Goal: Complete application form: Complete application form

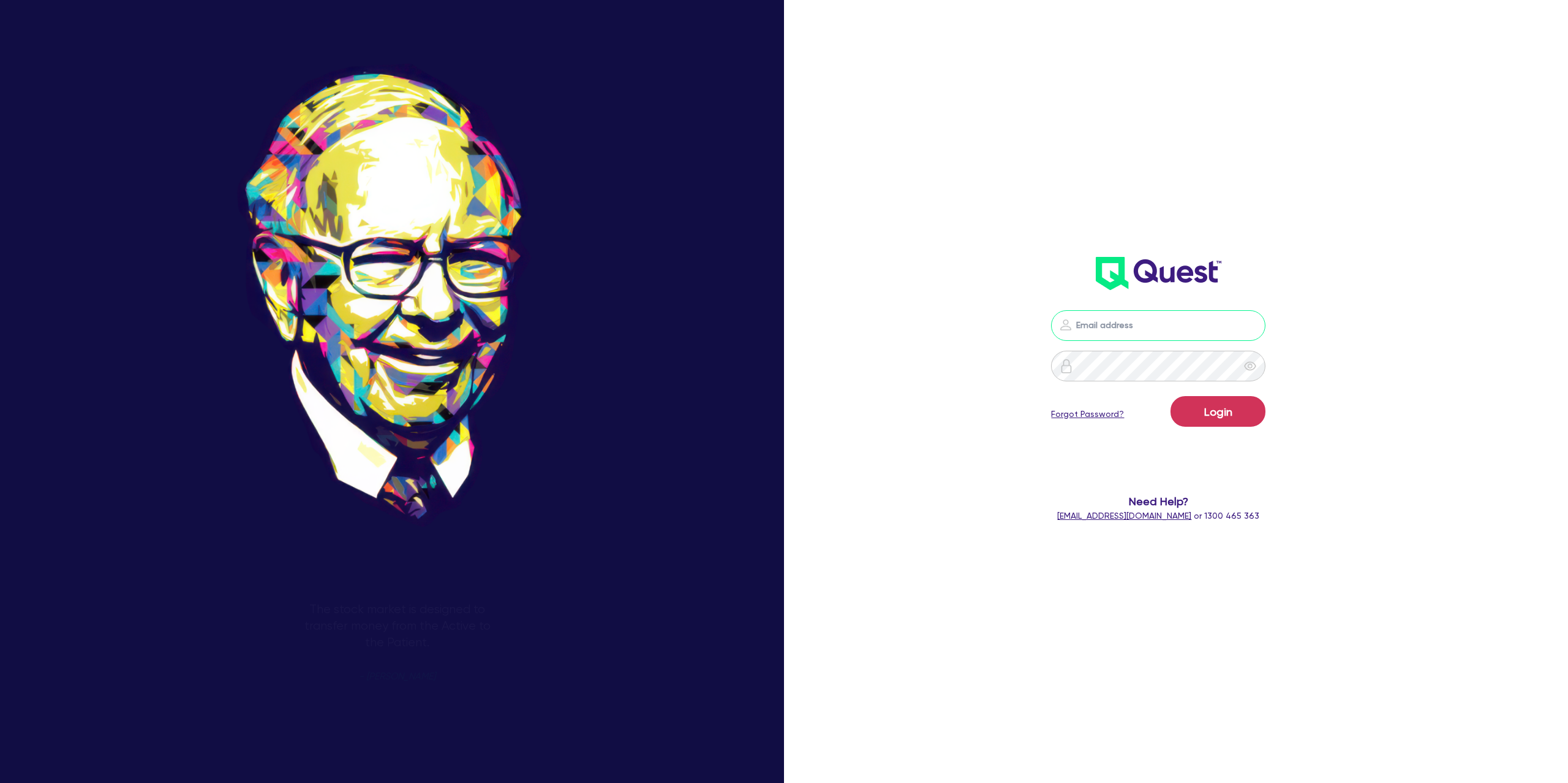
click at [1099, 325] on input "email" at bounding box center [1158, 325] width 215 height 31
type input "gabriel.vanjour@quest.finance"
click at [1214, 406] on button "Login" at bounding box center [1218, 411] width 95 height 31
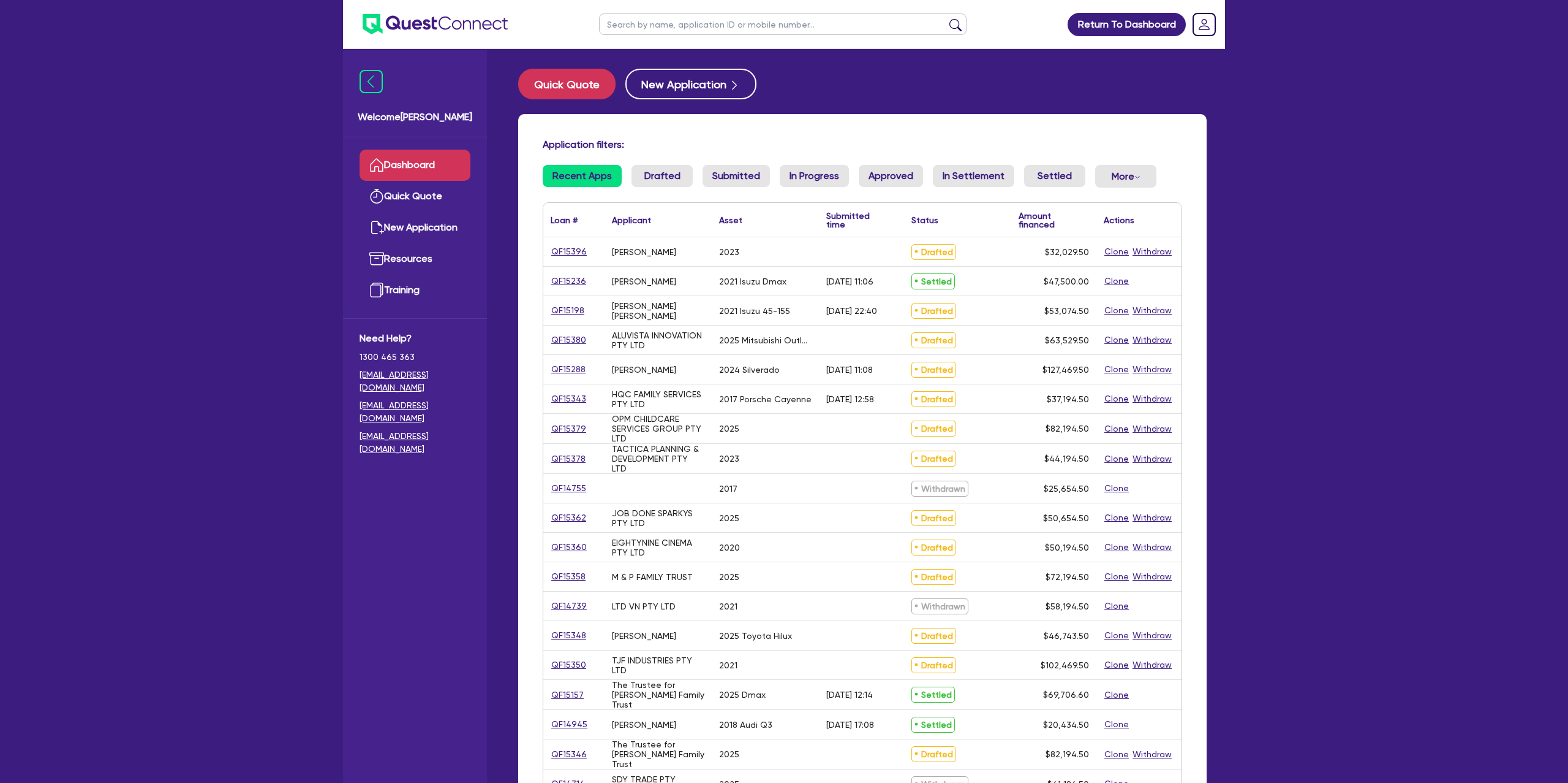
scroll to position [1, 0]
click at [574, 339] on link "QF15380" at bounding box center [569, 339] width 36 height 14
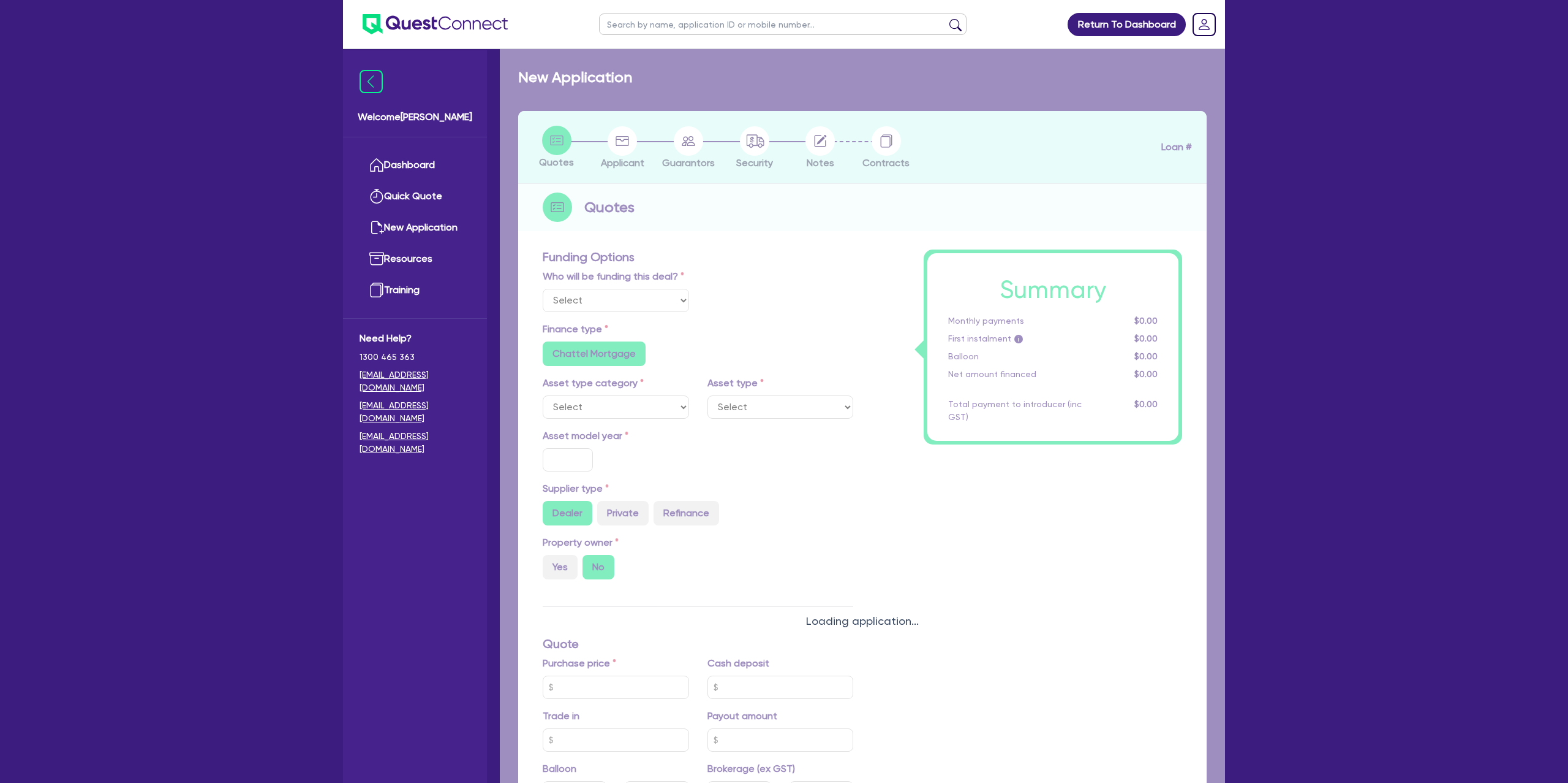
select select "Other"
select select "CARS_AND_LIGHT_TRUCKS"
type input "2025"
radio input "true"
type input "62,000"
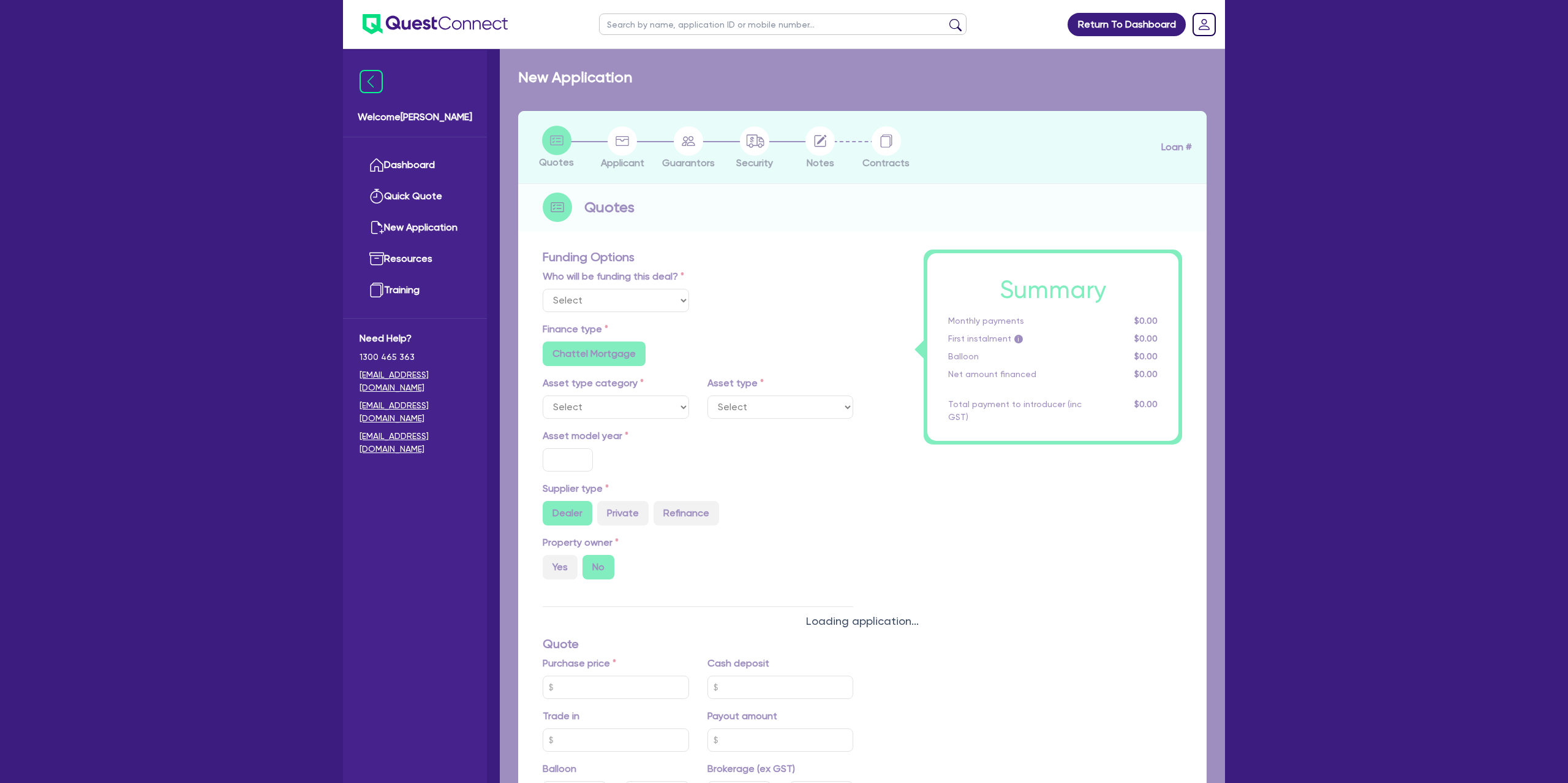
type input "500"
type input "24.19"
type input "15,000"
radio input "false"
type input "7.15"
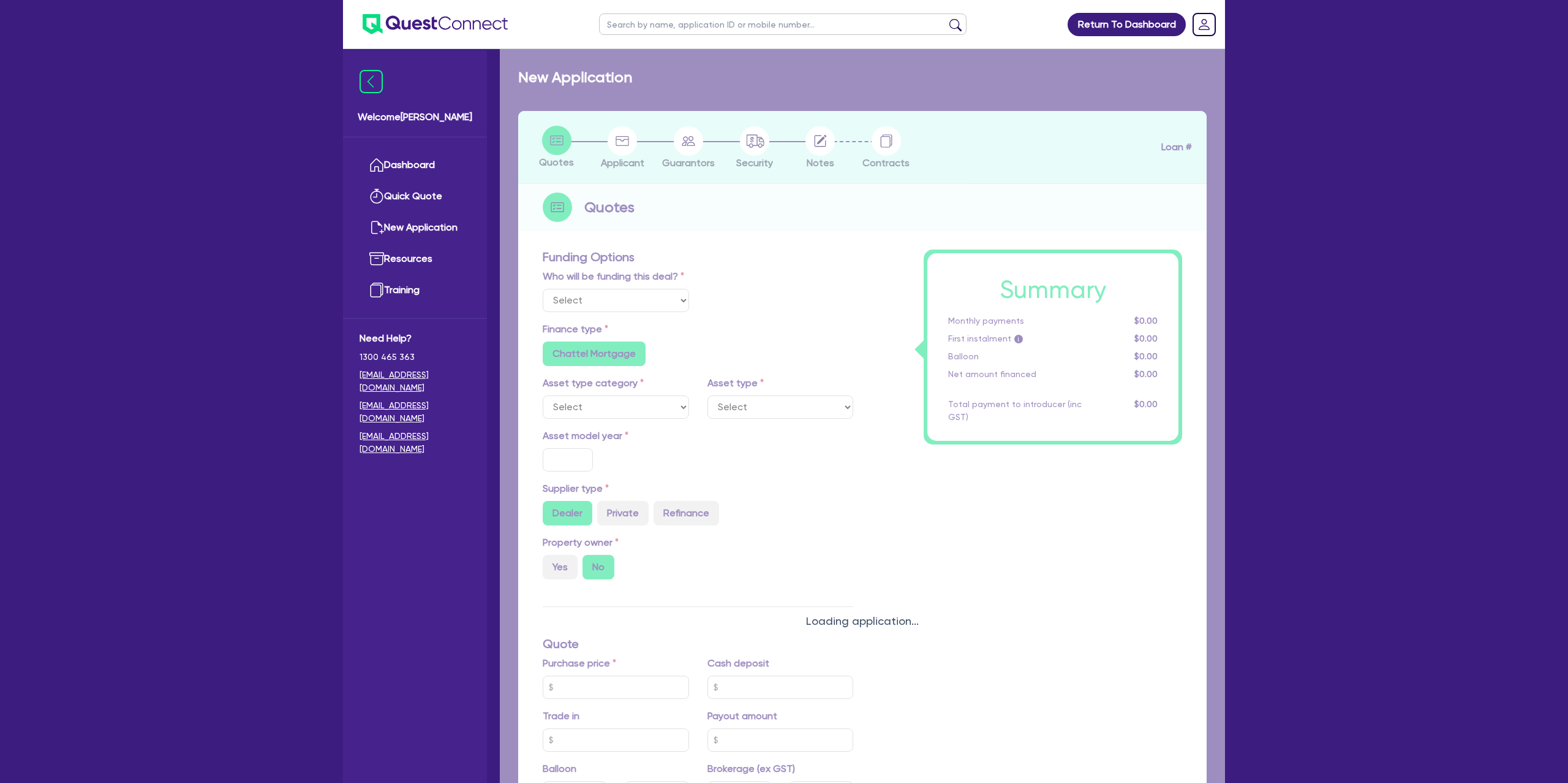
radio input "false"
type input "1,250"
radio input "true"
select select "PASSENGER_VEHICLES"
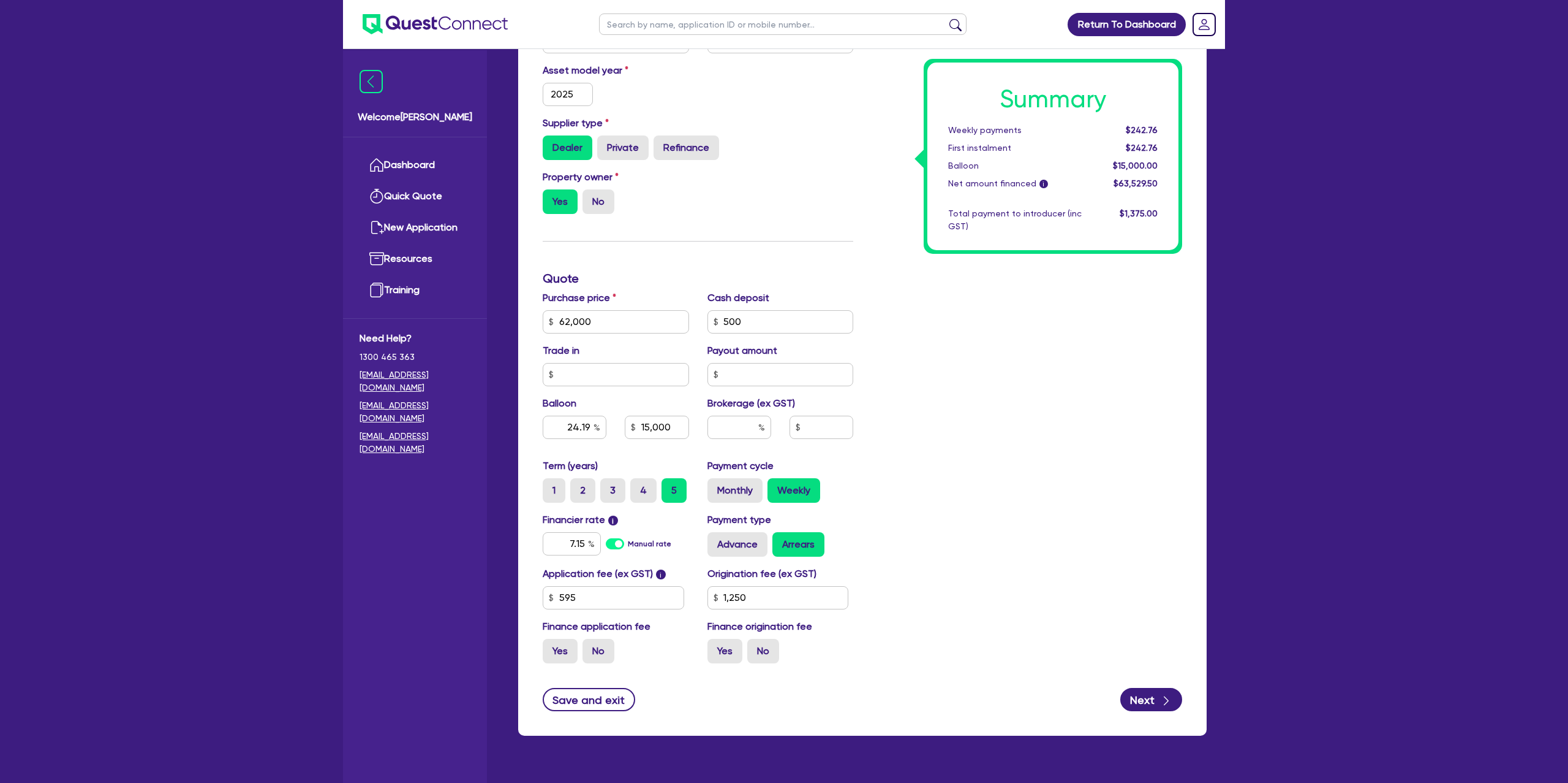
scroll to position [402, 0]
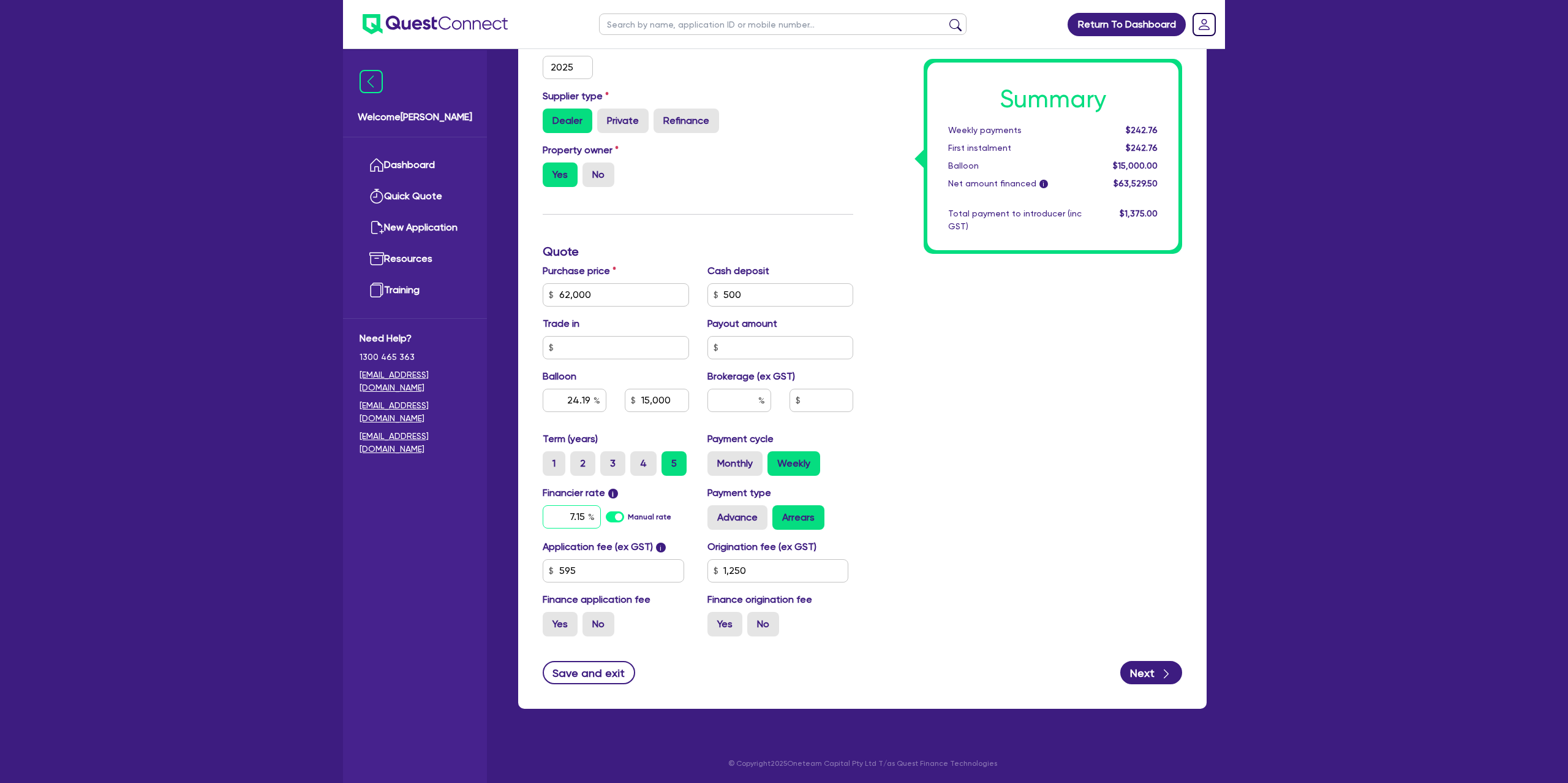
click at [587, 509] on input "7.15" at bounding box center [571, 516] width 58 height 23
drag, startPoint x: 587, startPoint y: 515, endPoint x: 584, endPoint y: 524, distance: 9.5
click at [584, 523] on input "7.15" at bounding box center [571, 516] width 58 height 23
type input "62,000"
type input "24.19"
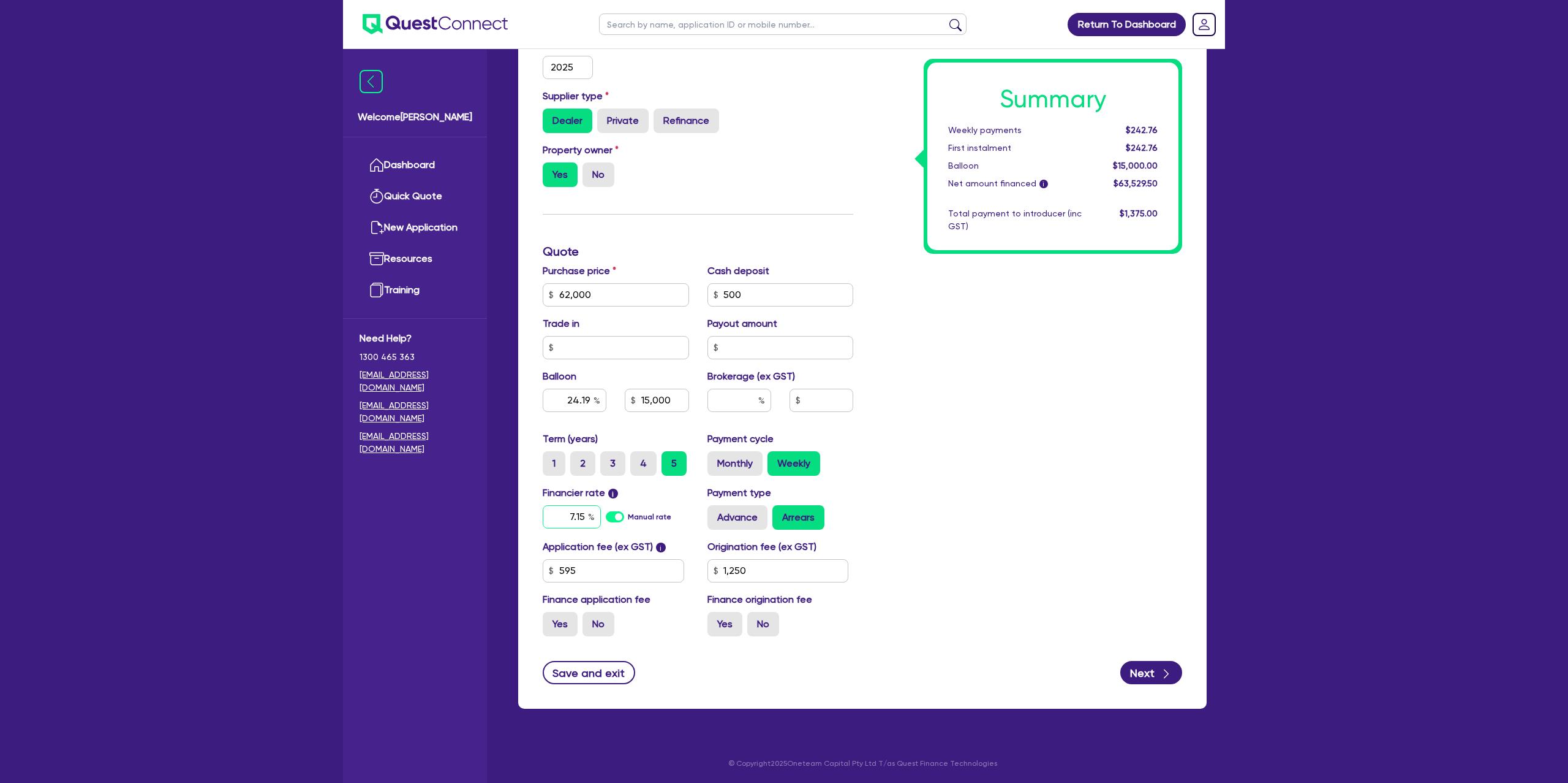
type input "15,000"
type input "7.1"
type input "1,250"
type input "62,000"
type input "24.19"
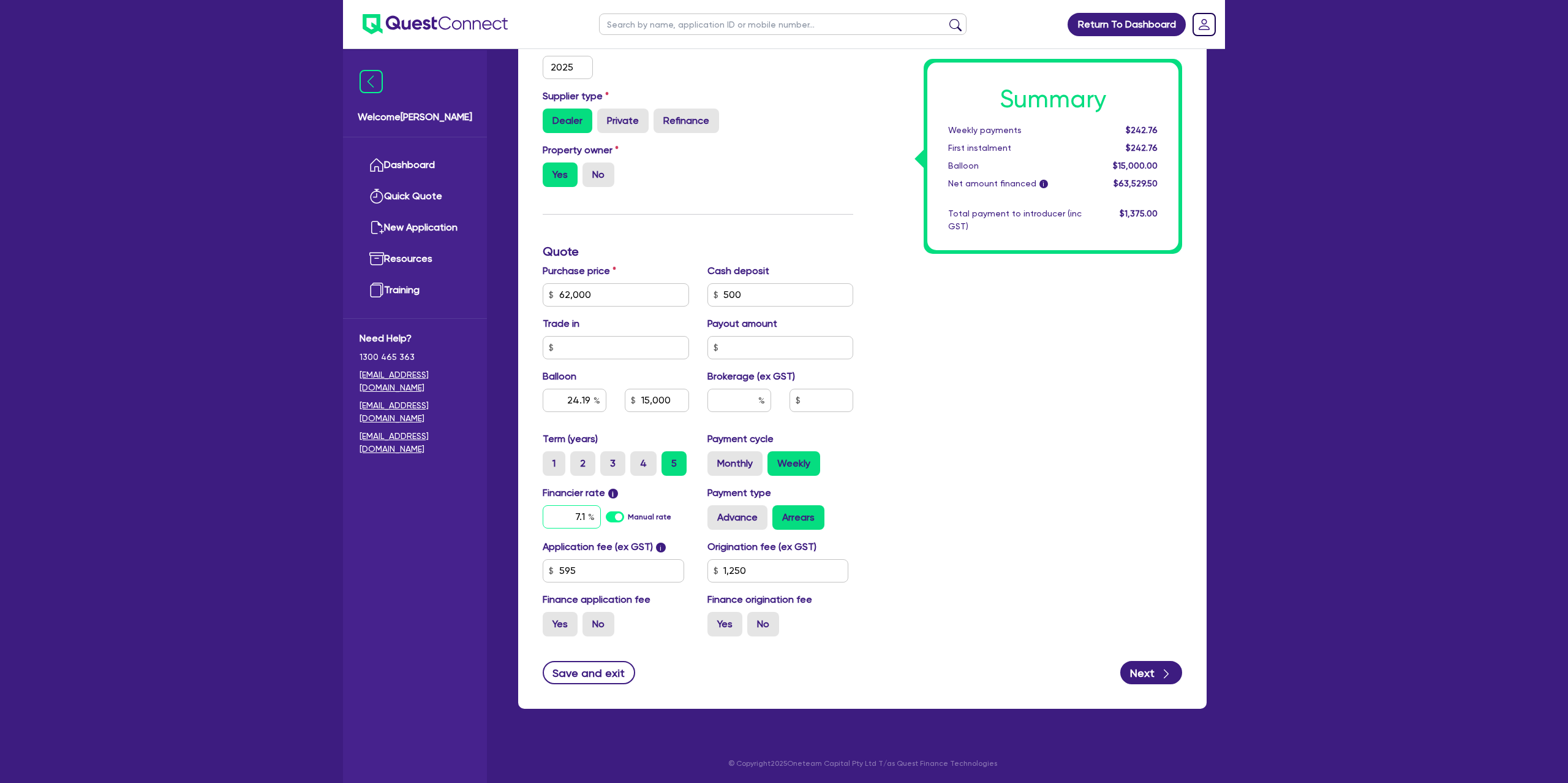
type input "15,000"
type input "7."
type input "1,250"
type input "62,000"
type input "24.19"
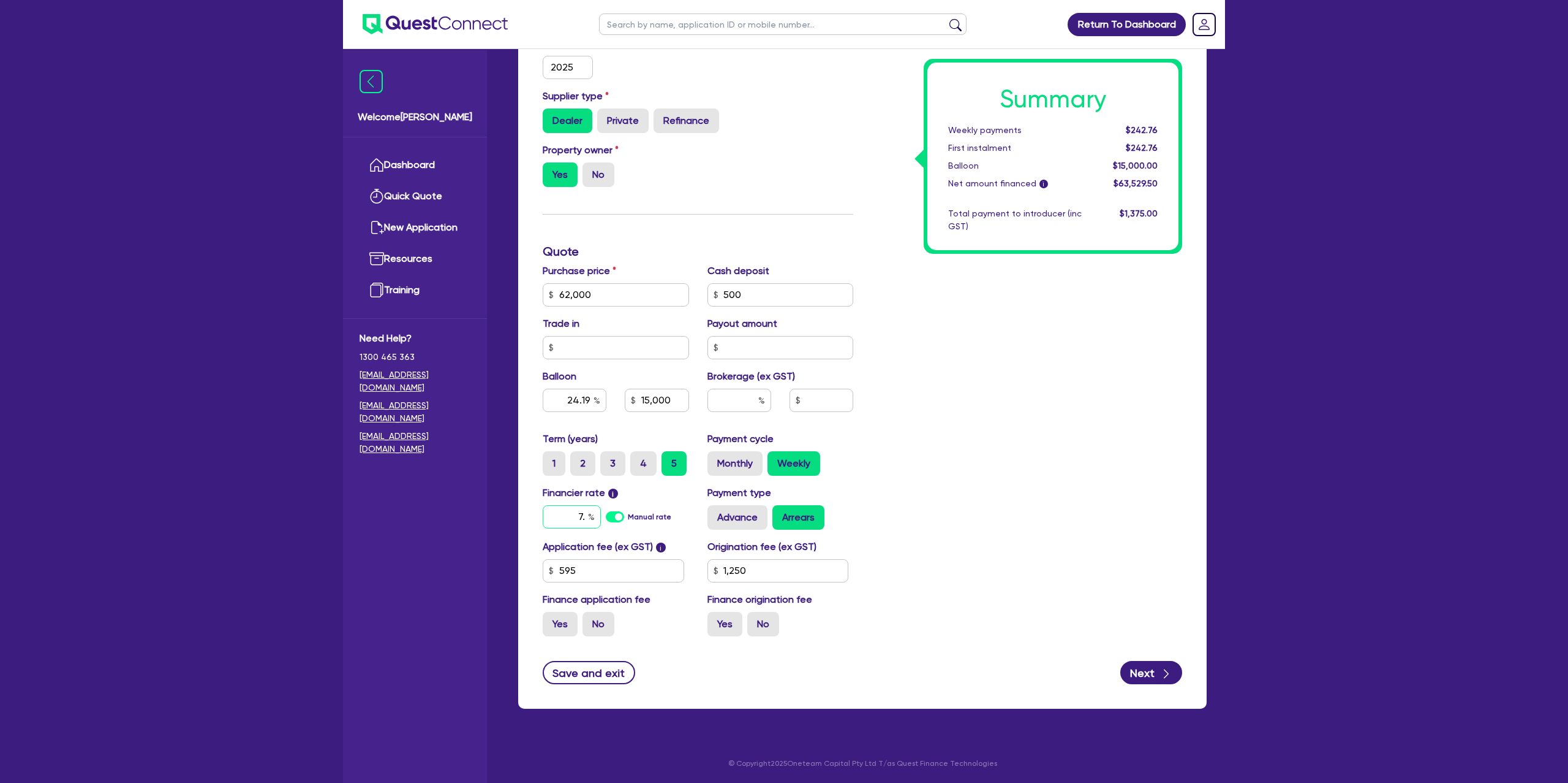
type input "15,000"
type input "7"
type input "1,250"
type input "62,000"
type input "24.19"
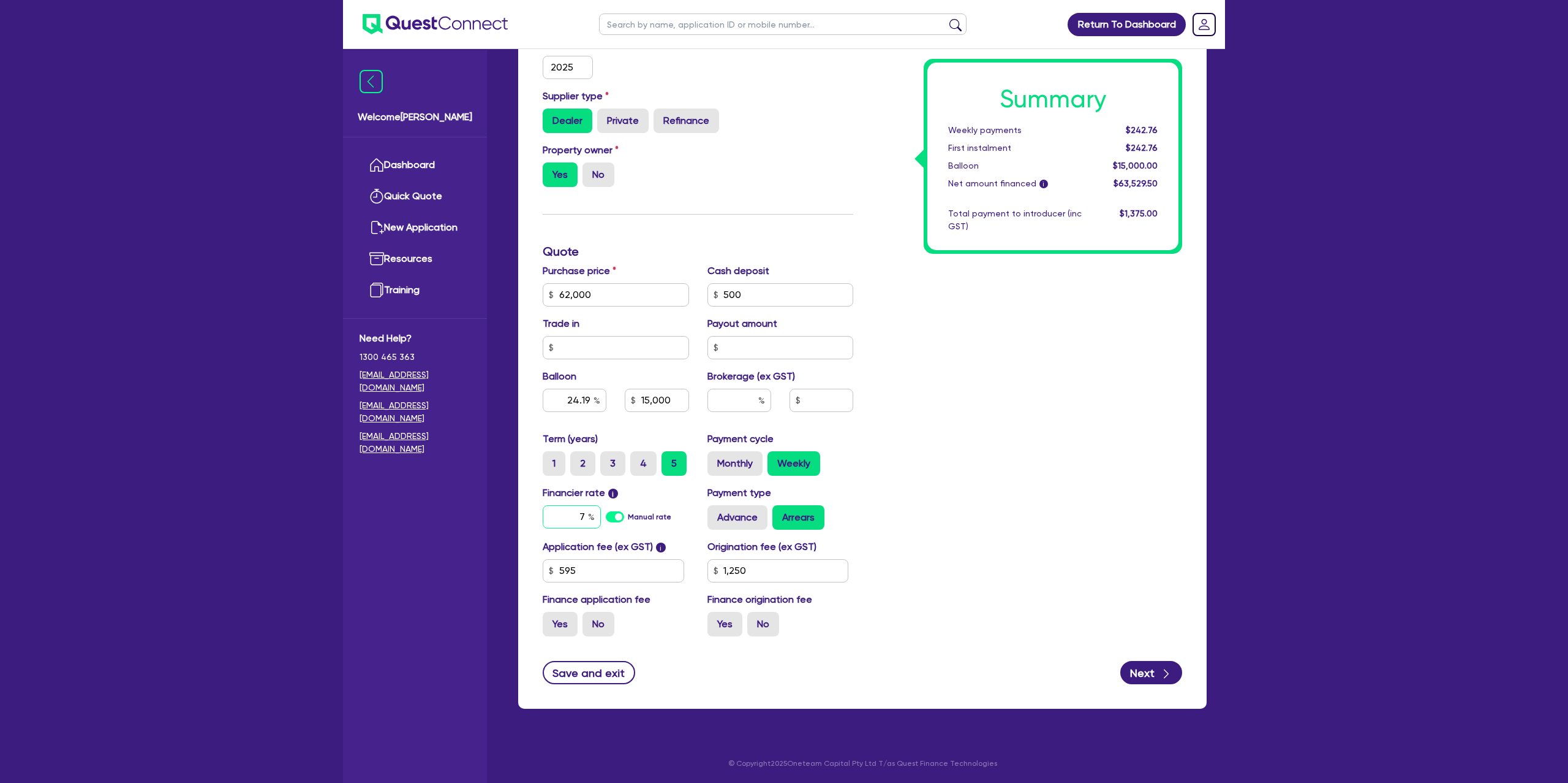
type input "15,000"
type input "1,250"
type input "62,000"
type input "24.19"
type input "15,000"
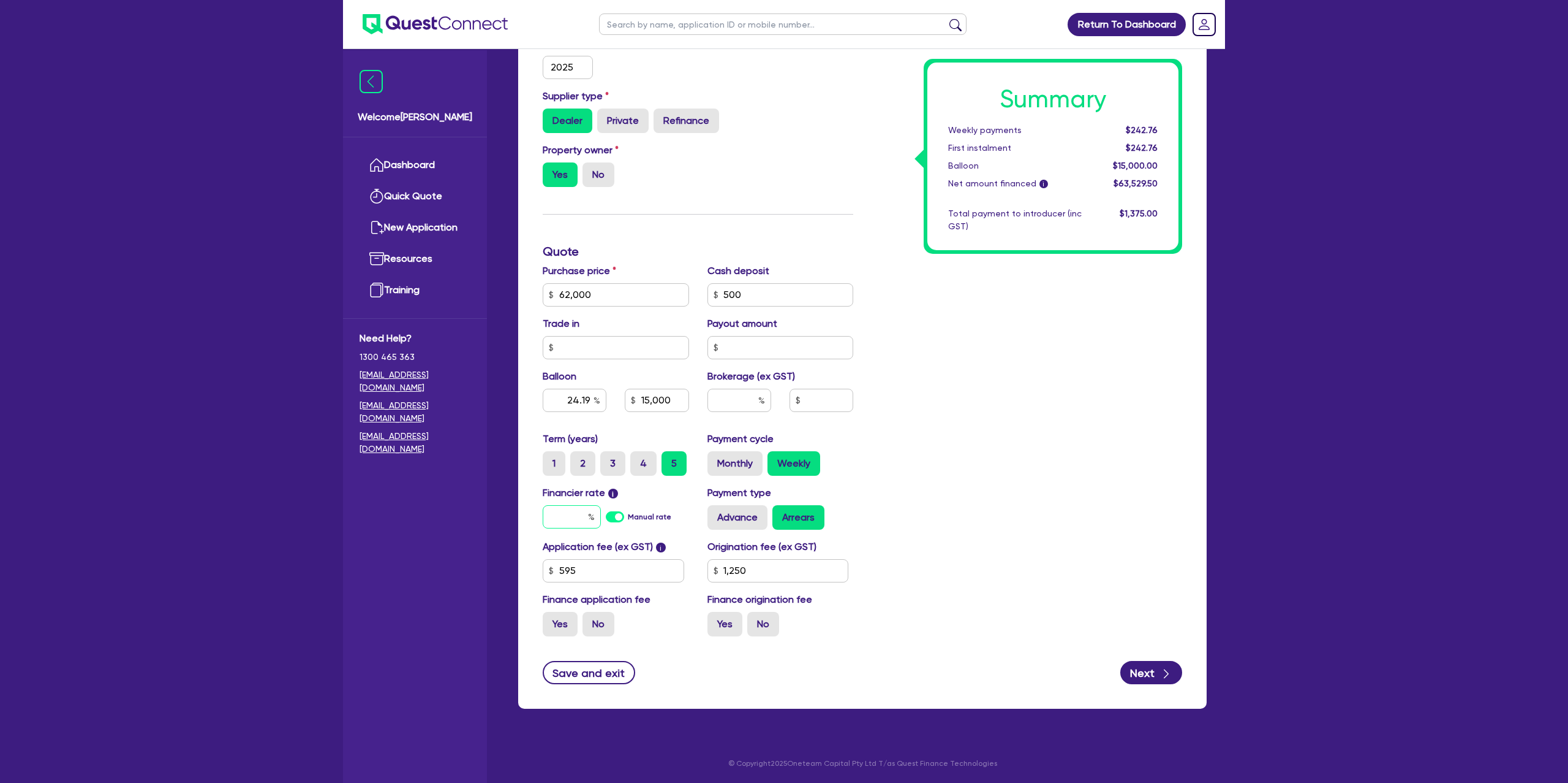
type input "8"
type input "1,250"
type input "62,000"
type input "24.19"
type input "15,000"
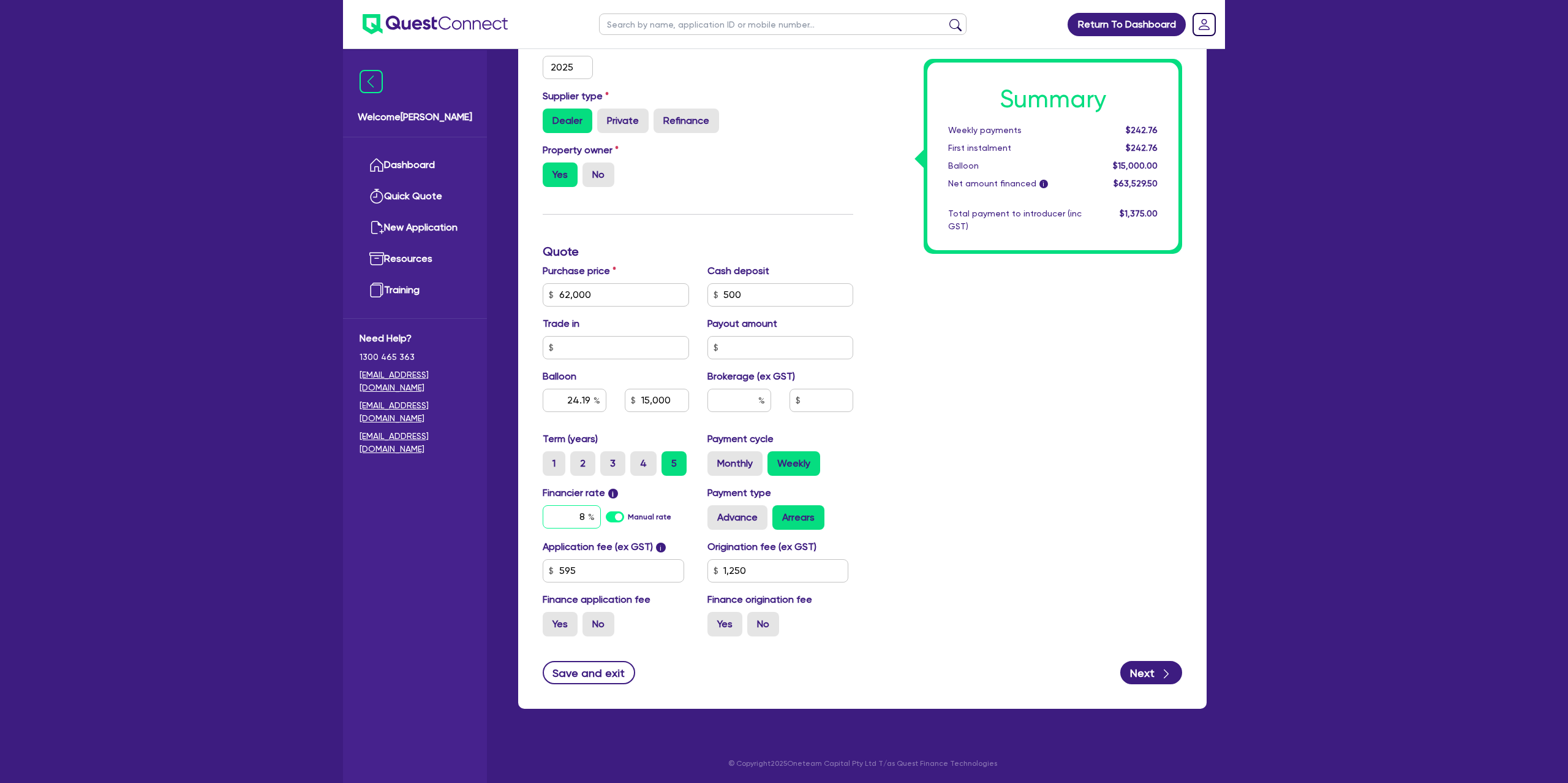
type input "88"
type input "1,250"
type input "62,000"
type input "24.19"
type input "15,000"
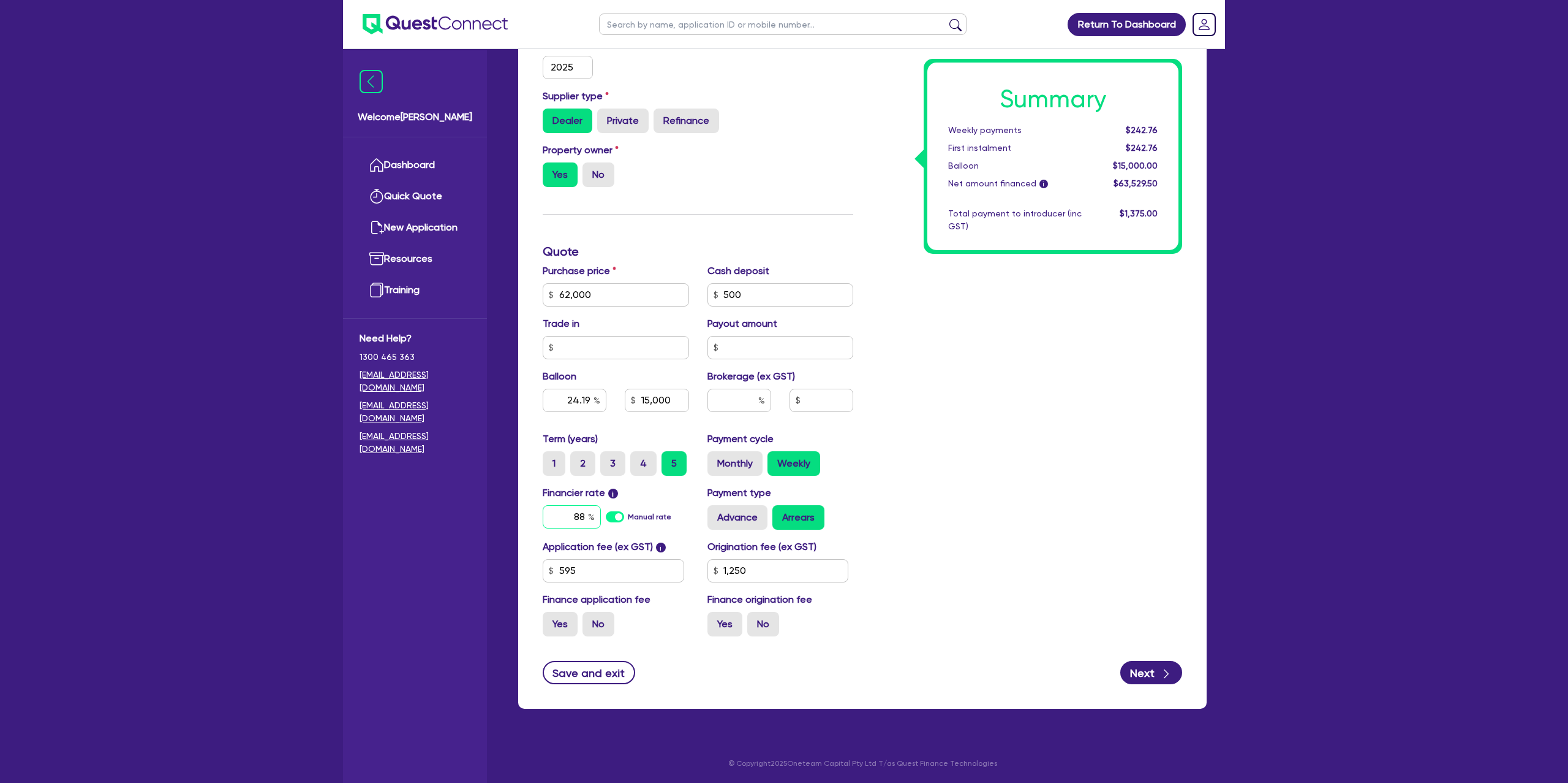
type input "88."
type input "1,250"
type input "62,000"
type input "24.19"
type input "15,000"
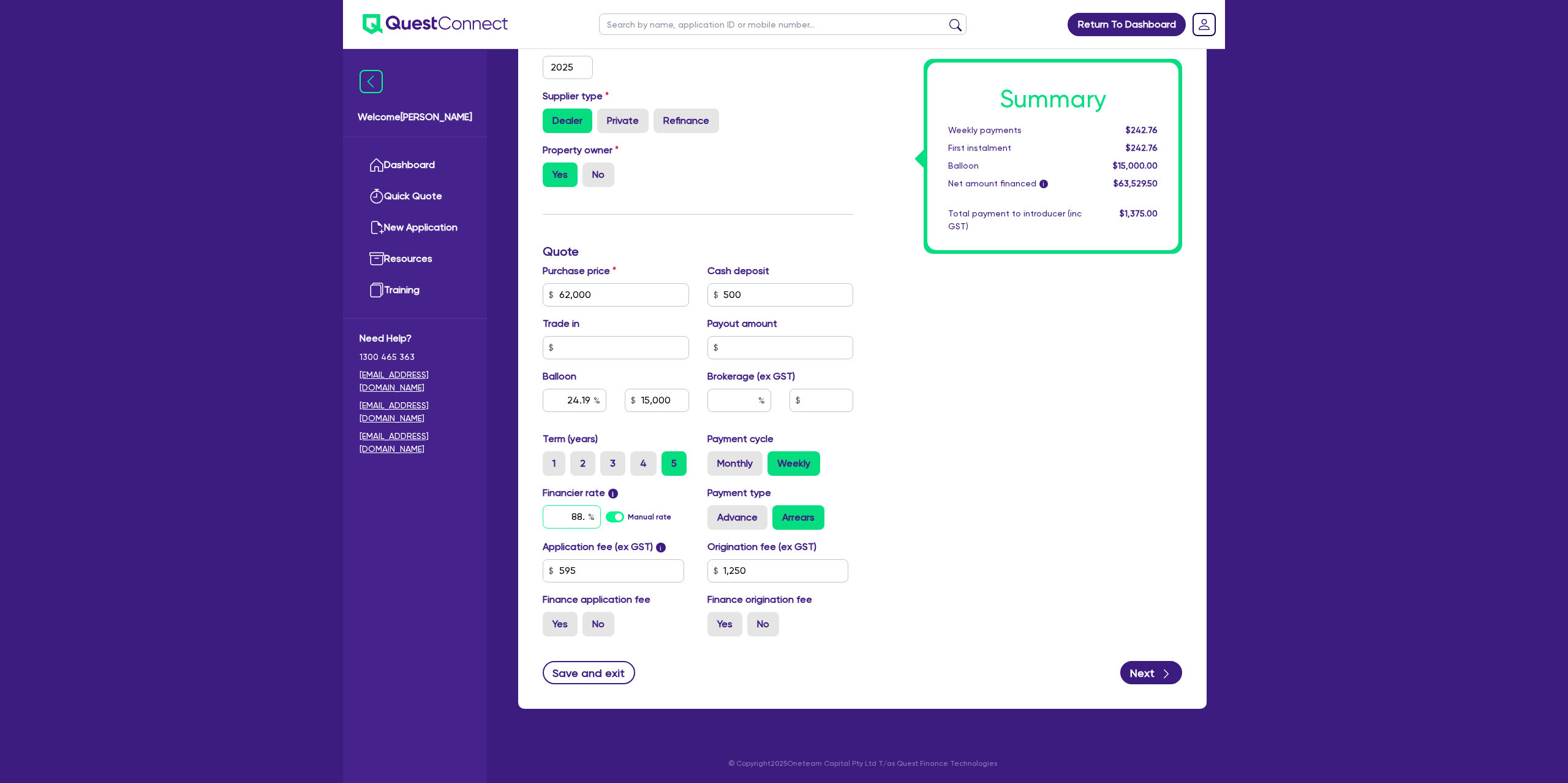
type input "88.9"
type input "1,250"
type input "62,000"
type input "24.19"
type input "15,000"
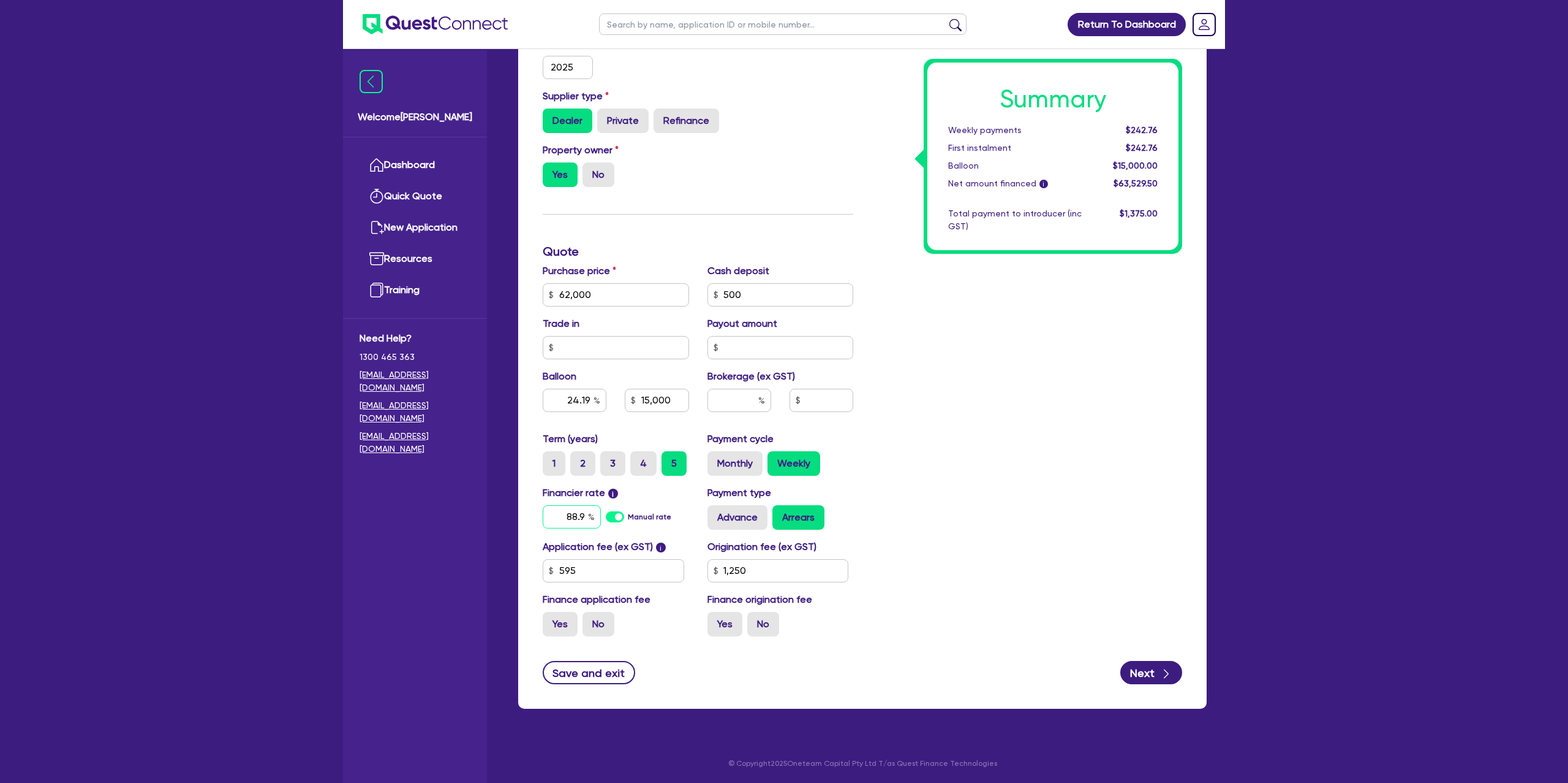
type input "88.99"
type input "1,250"
type input "62,000"
type input "24.19"
type input "15,000"
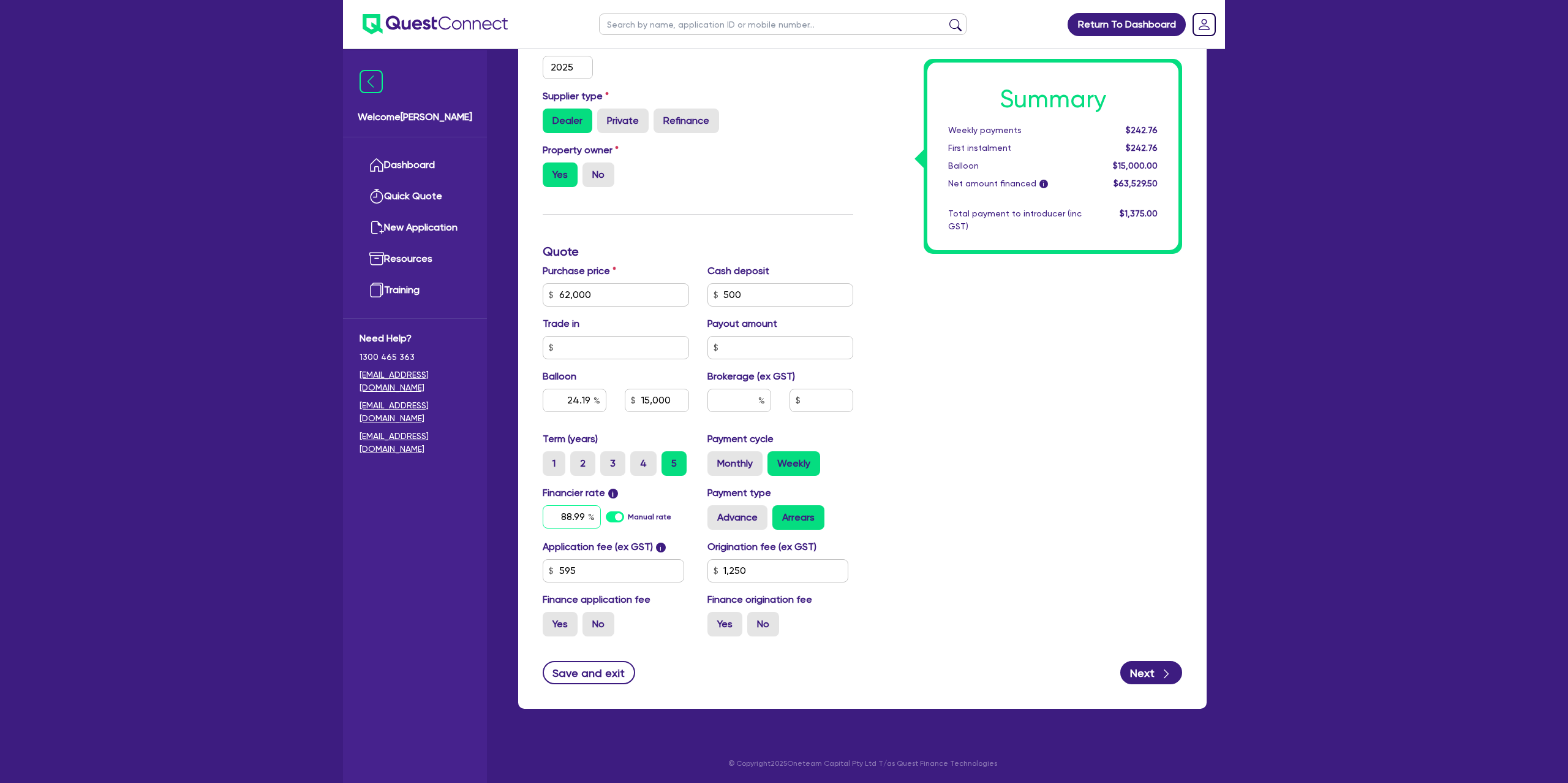
type input "88.9"
type input "1,250"
type input "62,000"
type input "24.19"
type input "15,000"
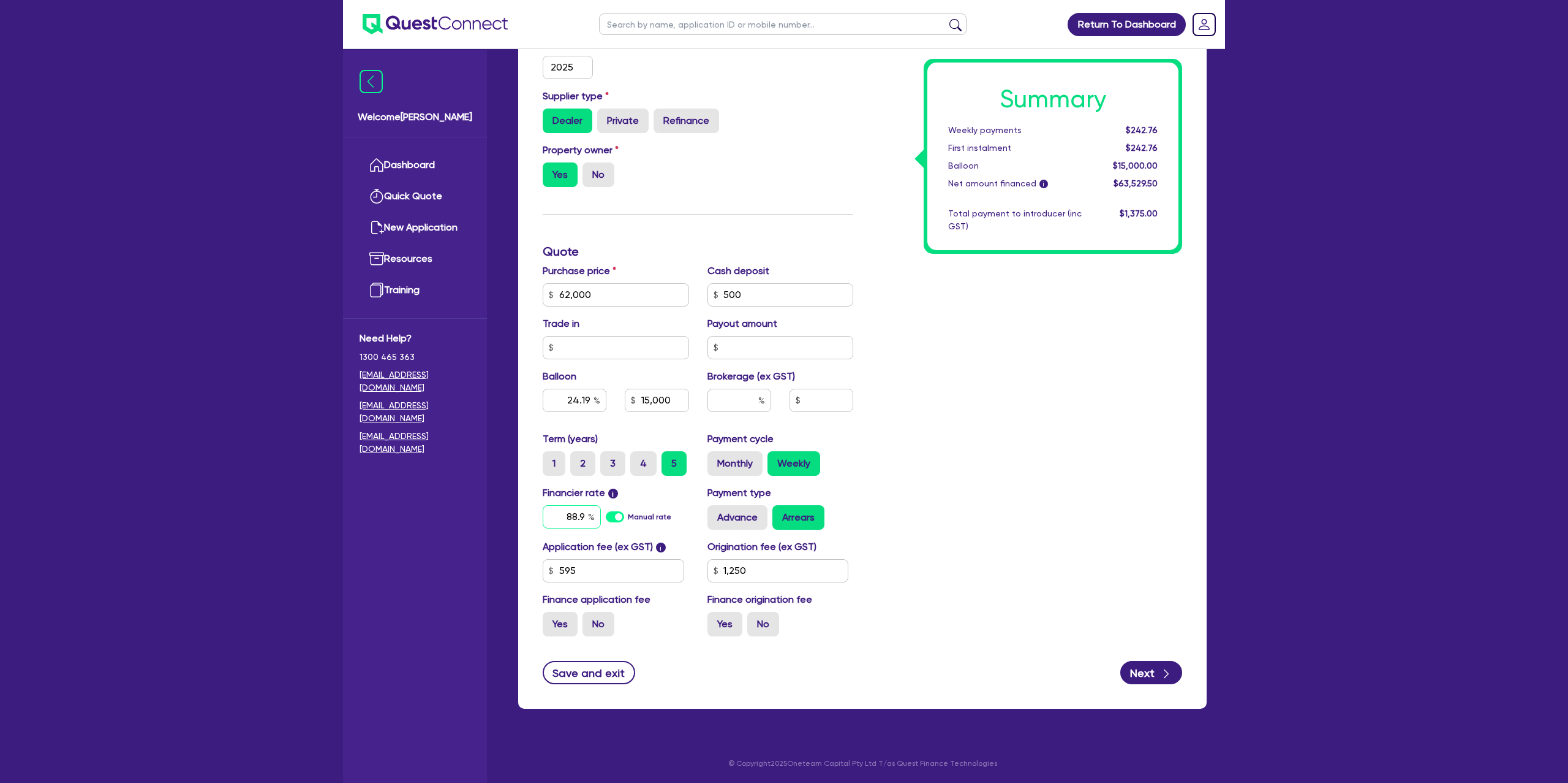
type input "88."
type input "1,250"
type input "62,000"
type input "24.19"
type input "15,000"
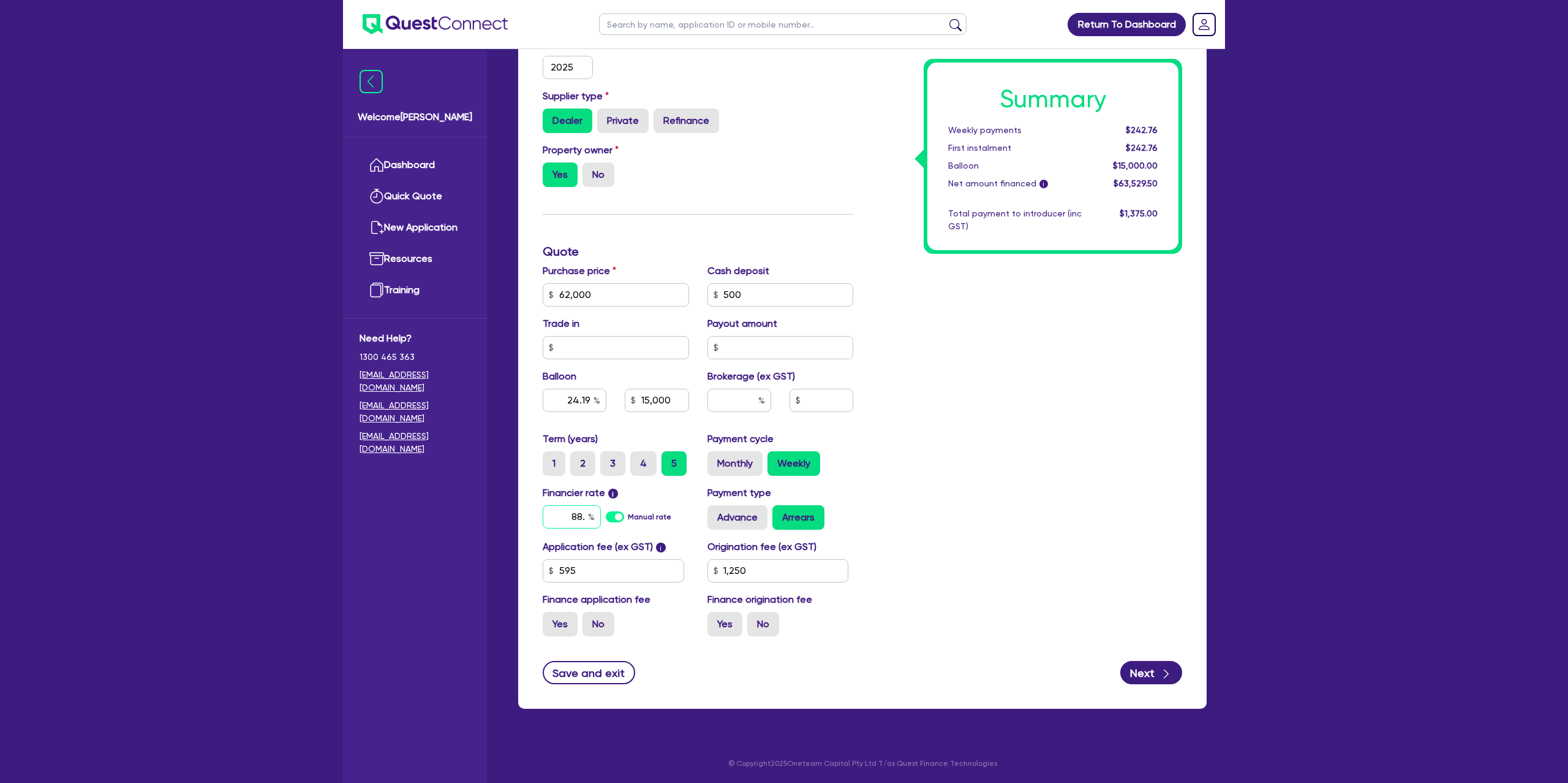
type input "88"
type input "1,250"
type input "62,000"
type input "24.19"
type input "15,000"
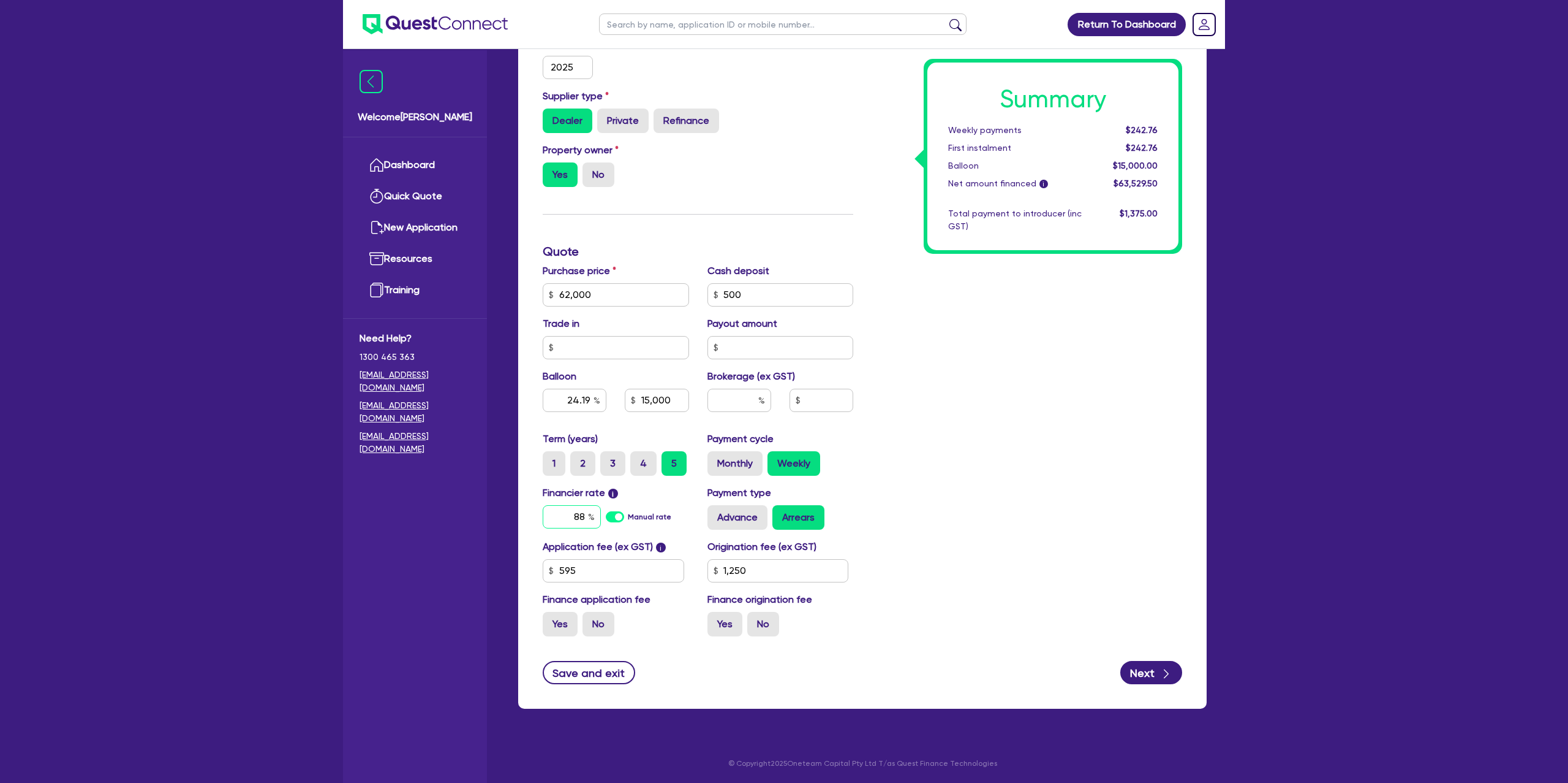
type input "8"
type input "1,250"
type input "62,000"
type input "24.19"
type input "15,000"
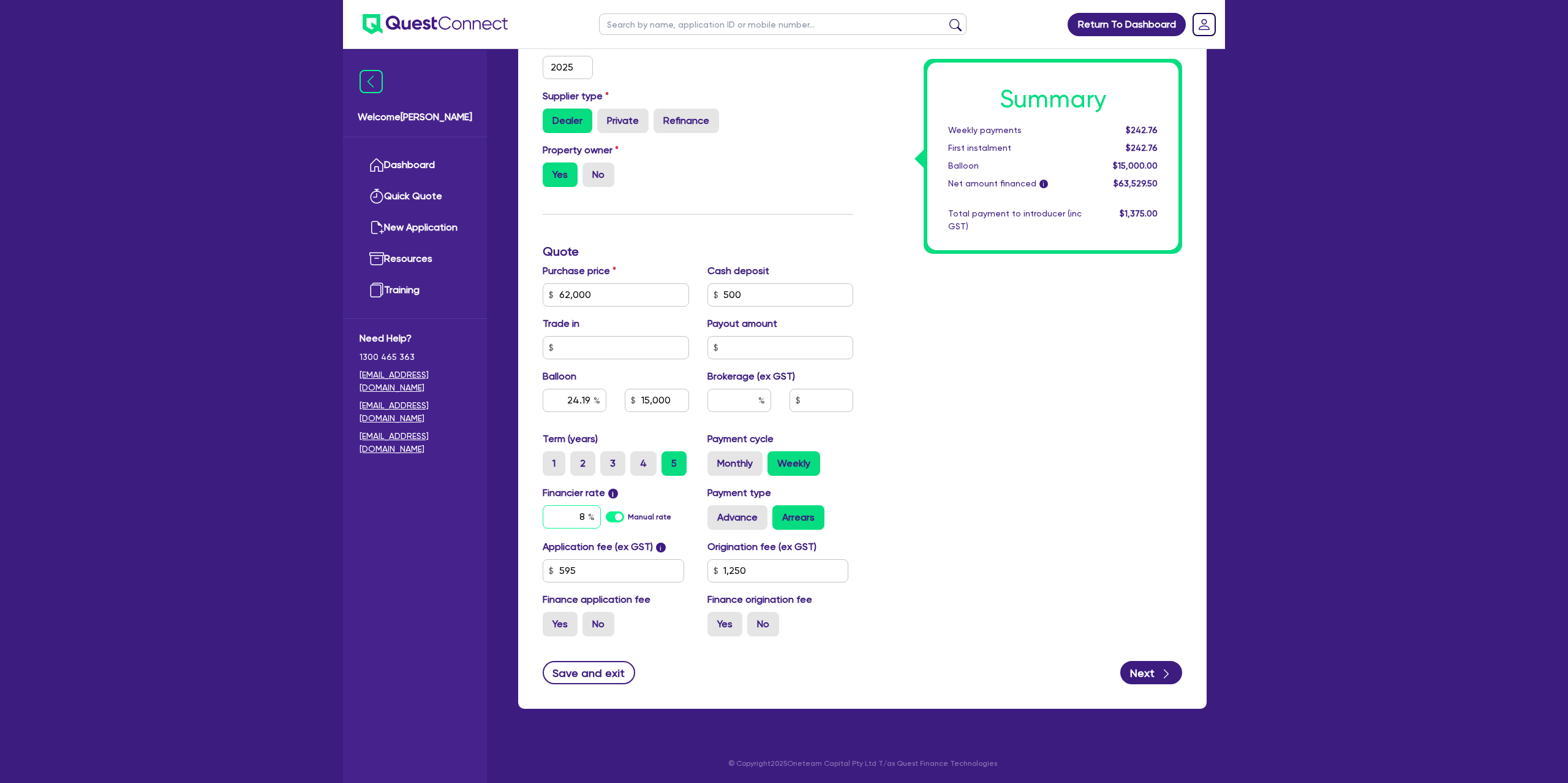
type input "8."
type input "1,250"
type input "62,000"
type input "24.19"
type input "15,000"
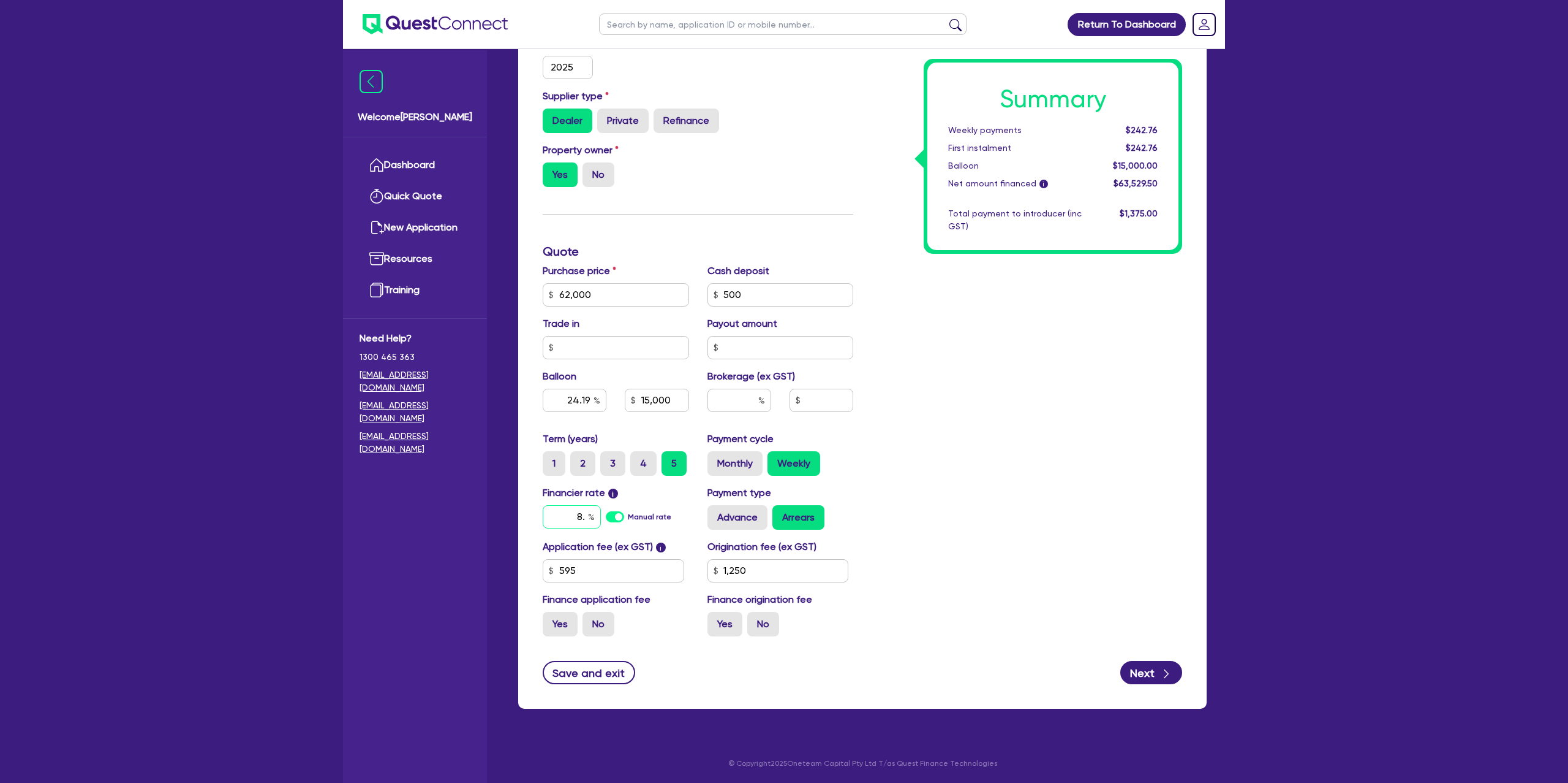
type input "8.9"
type input "1,250"
type input "62,000"
type input "24.19"
type input "15,000"
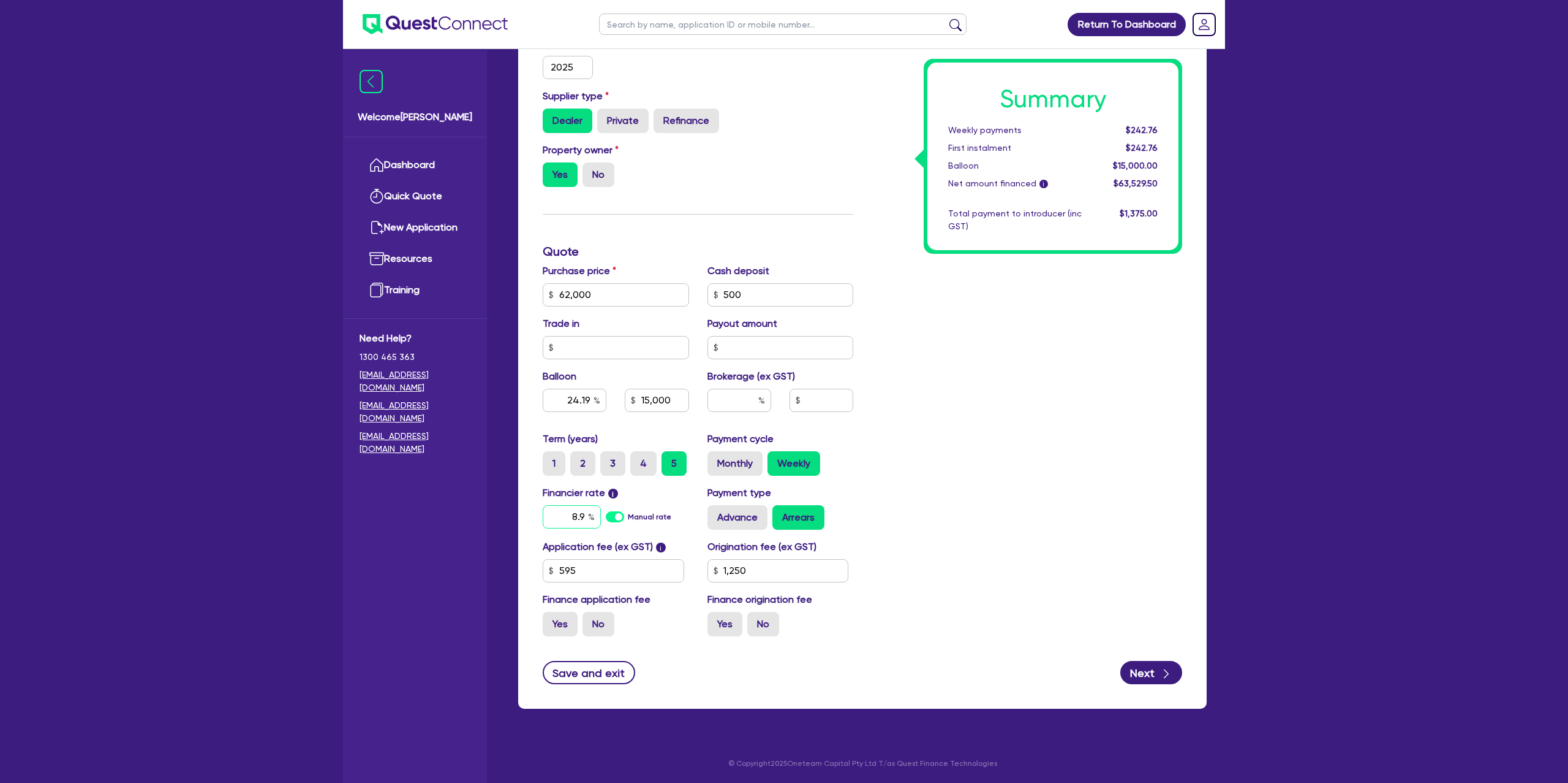
type input "8.99"
type input "1,250"
type input "8.99"
type input "62,000"
type input "24.19"
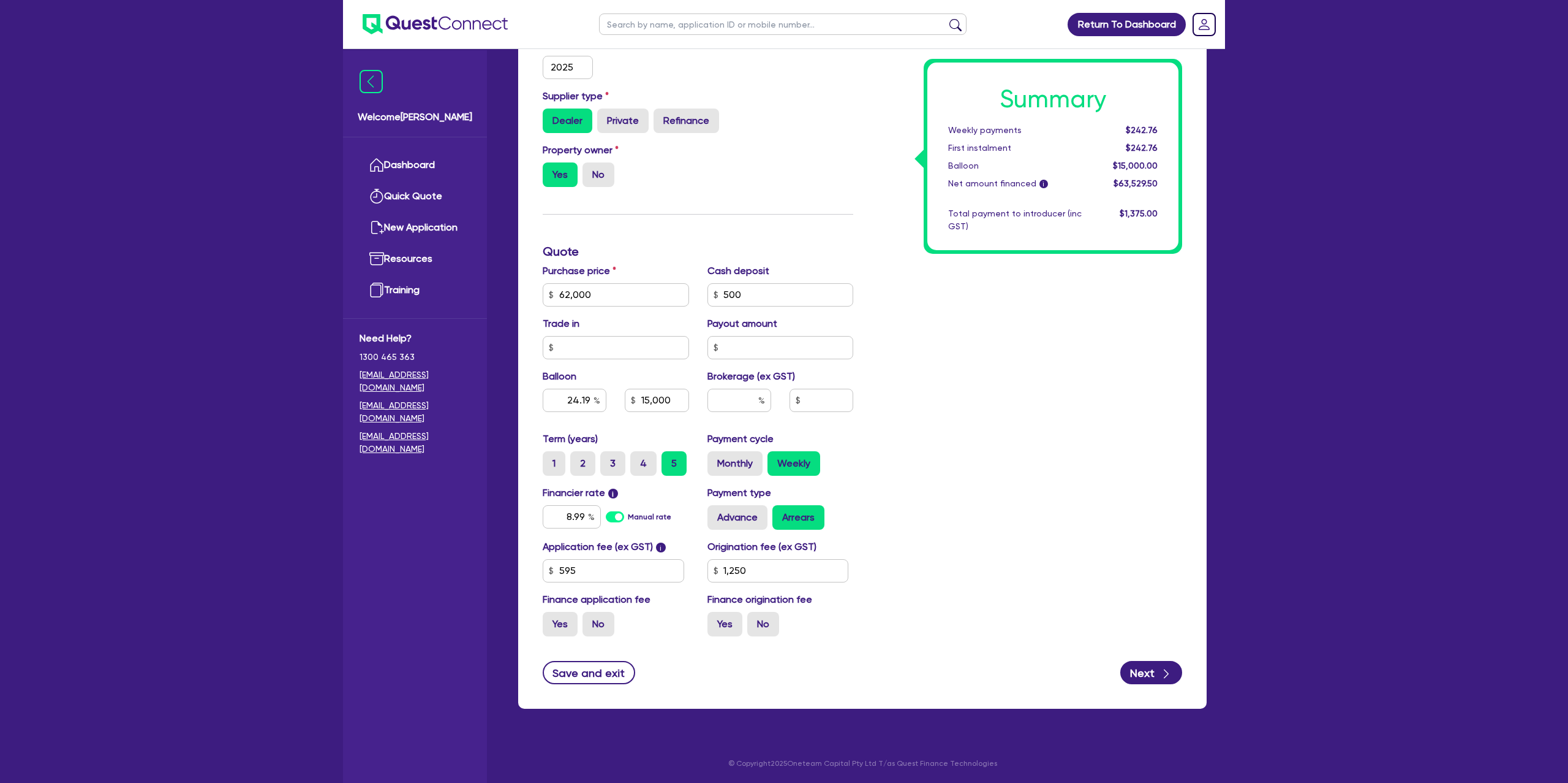
type input "15,000"
type input "1,250"
click at [1004, 469] on div "Summary Weekly payments $242.76 First instalment $242.76 Balloon $15,000.00 Net…" at bounding box center [1027, 251] width 329 height 789
type input "62,000"
type input "24.19"
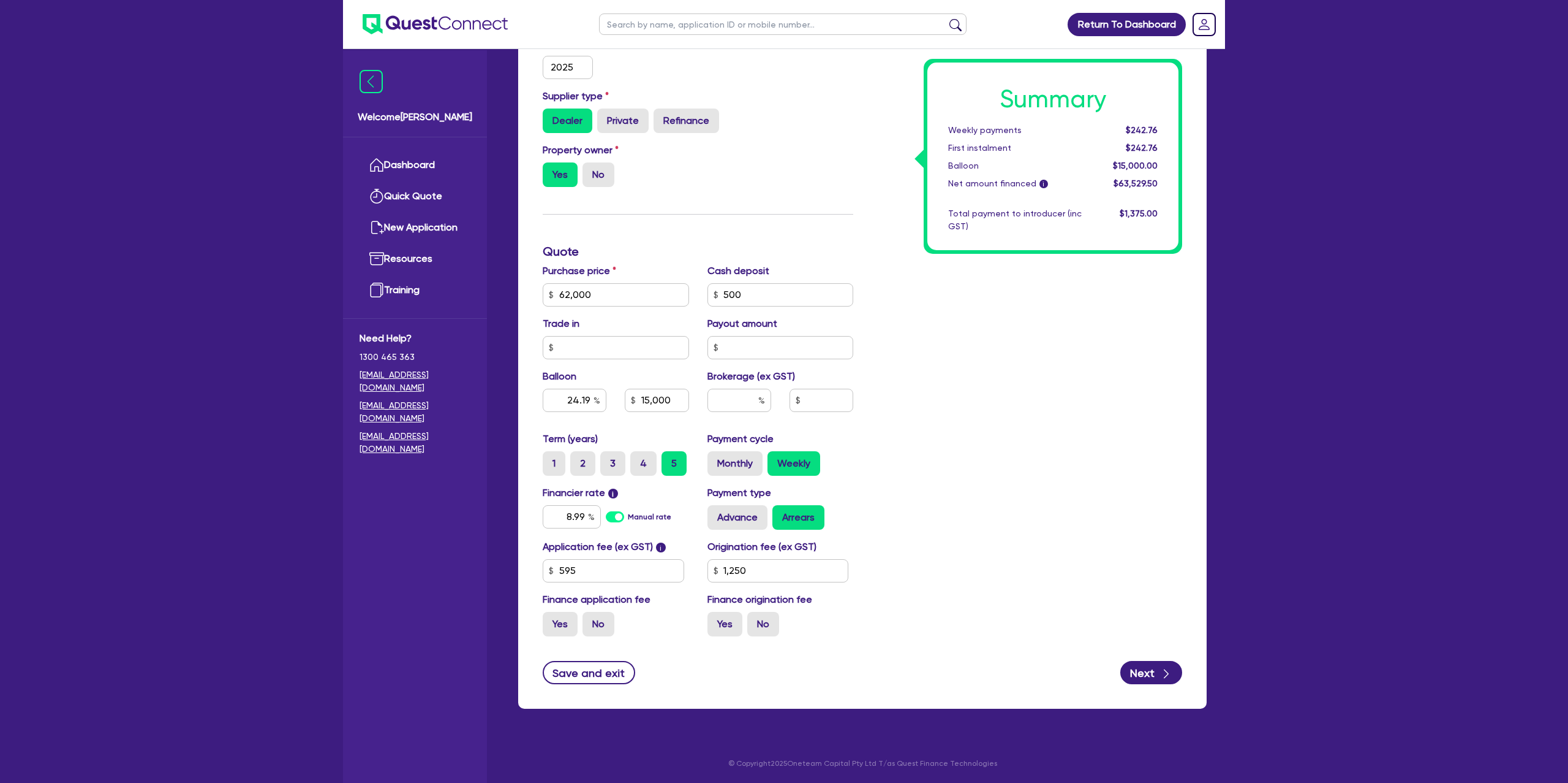
type input "15,000"
type input "1,250"
click at [592, 394] on input "24.19" at bounding box center [574, 400] width 64 height 23
type input "62,000"
type input "24.1"
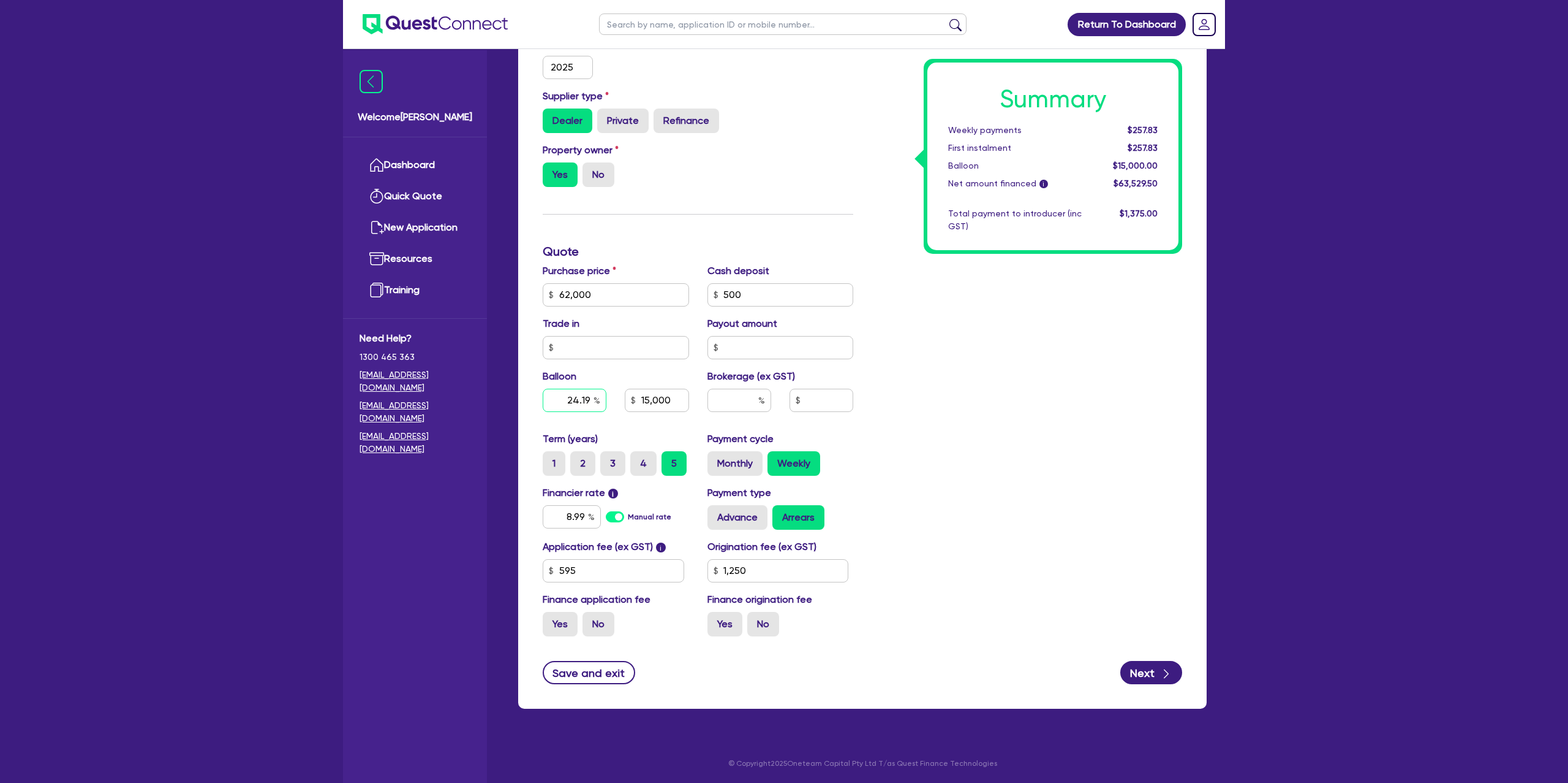
type input "15,000"
type input "1,250"
type input "62,000"
type input "24."
type input "15,000"
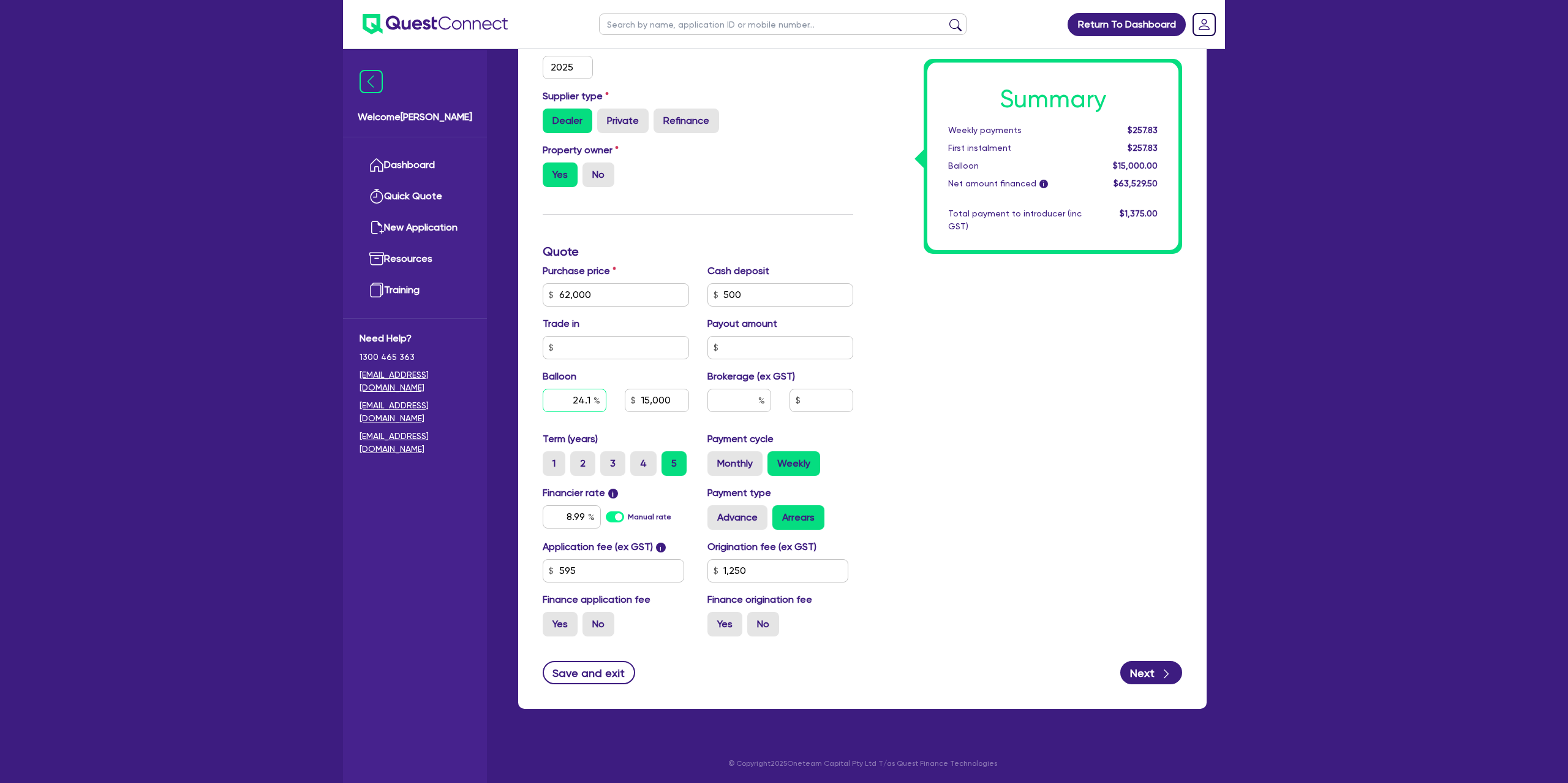
type input "1,250"
type input "62,000"
type input "24"
type input "15,000"
type input "1,250"
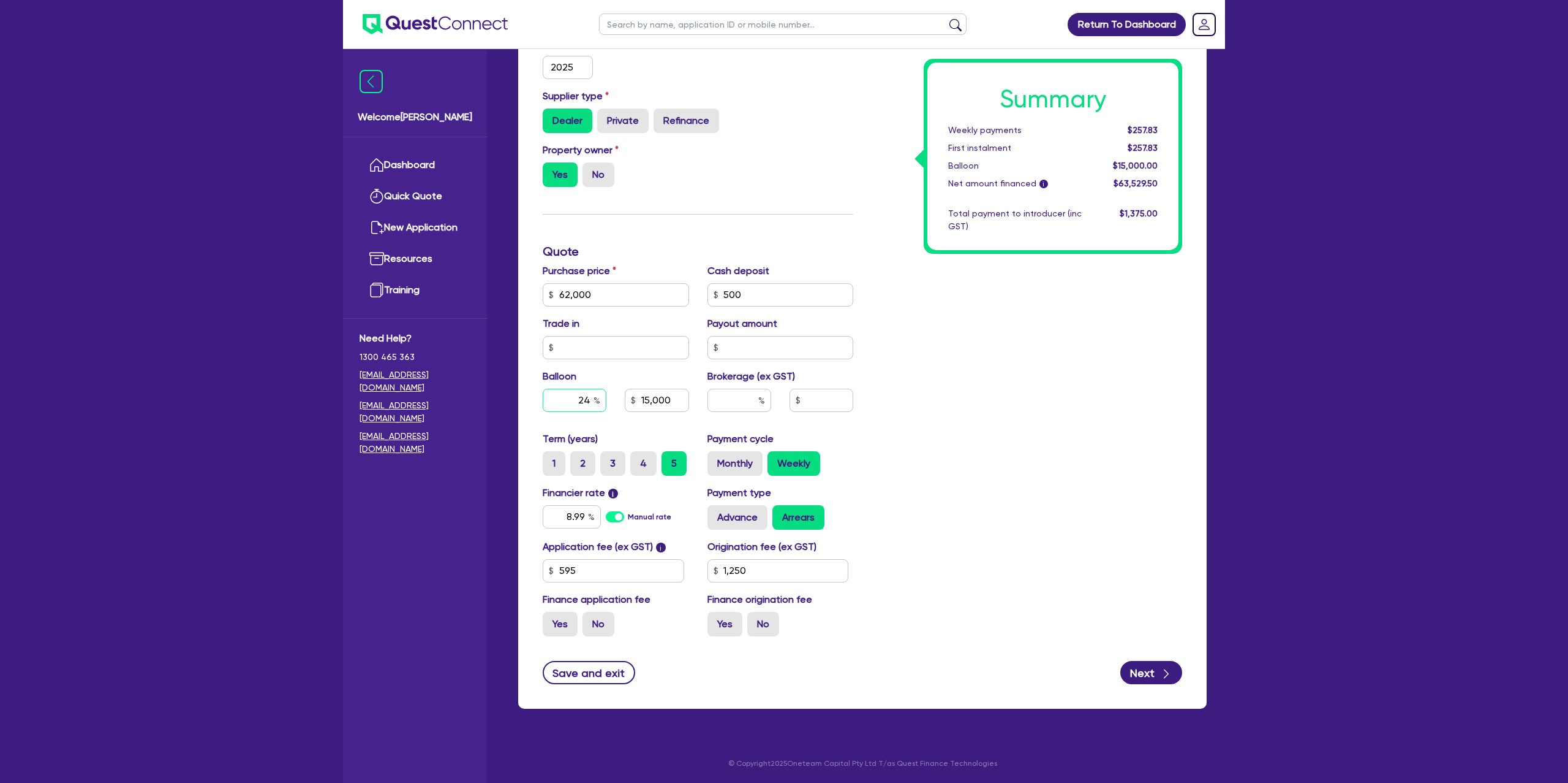
type input "62,000"
type input "2"
type input "15,000"
type input "1,250"
type input "62,000"
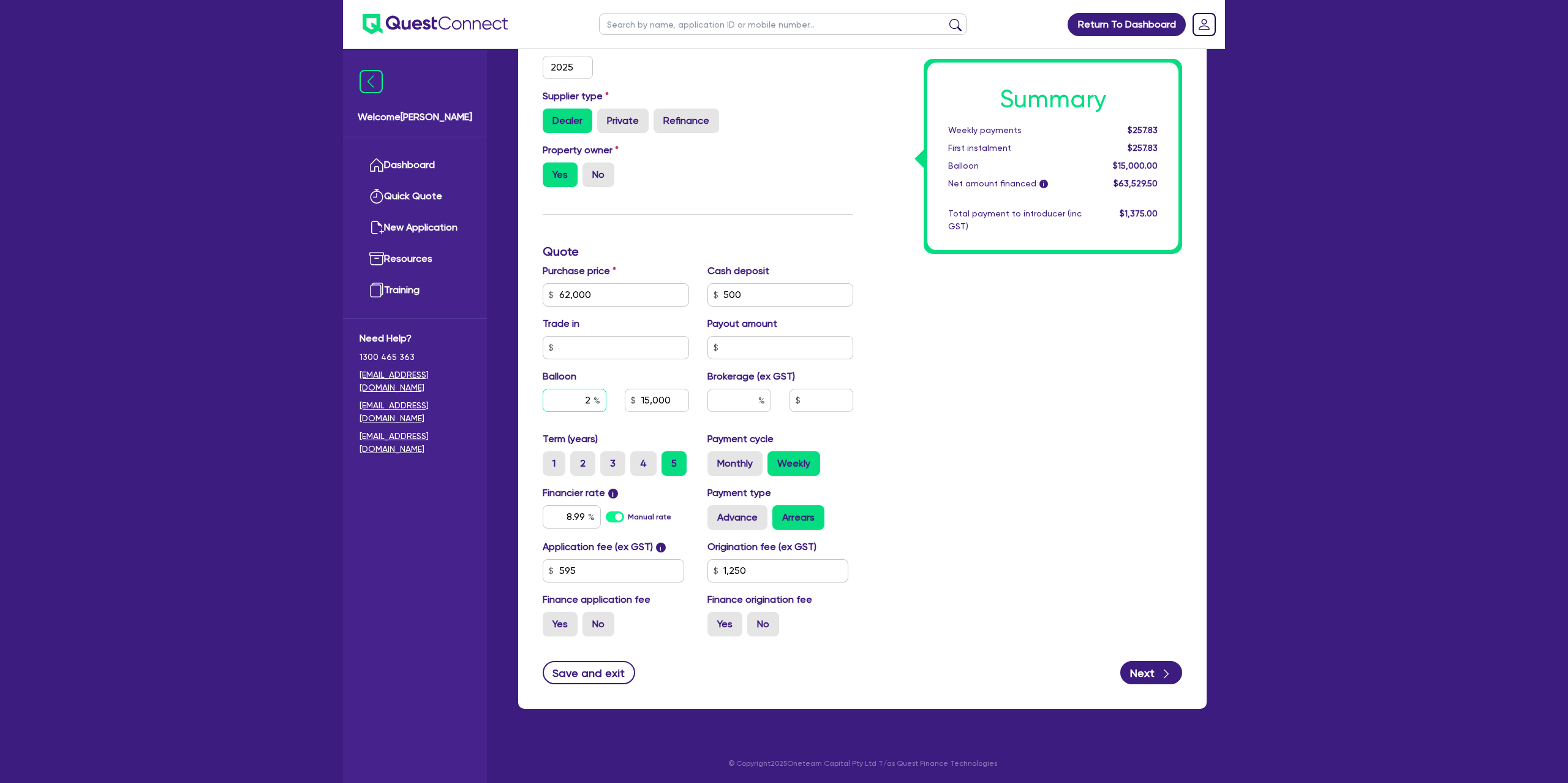
type input "15,000"
type input "1,250"
type input "62,000"
type input "3"
type input "15,000"
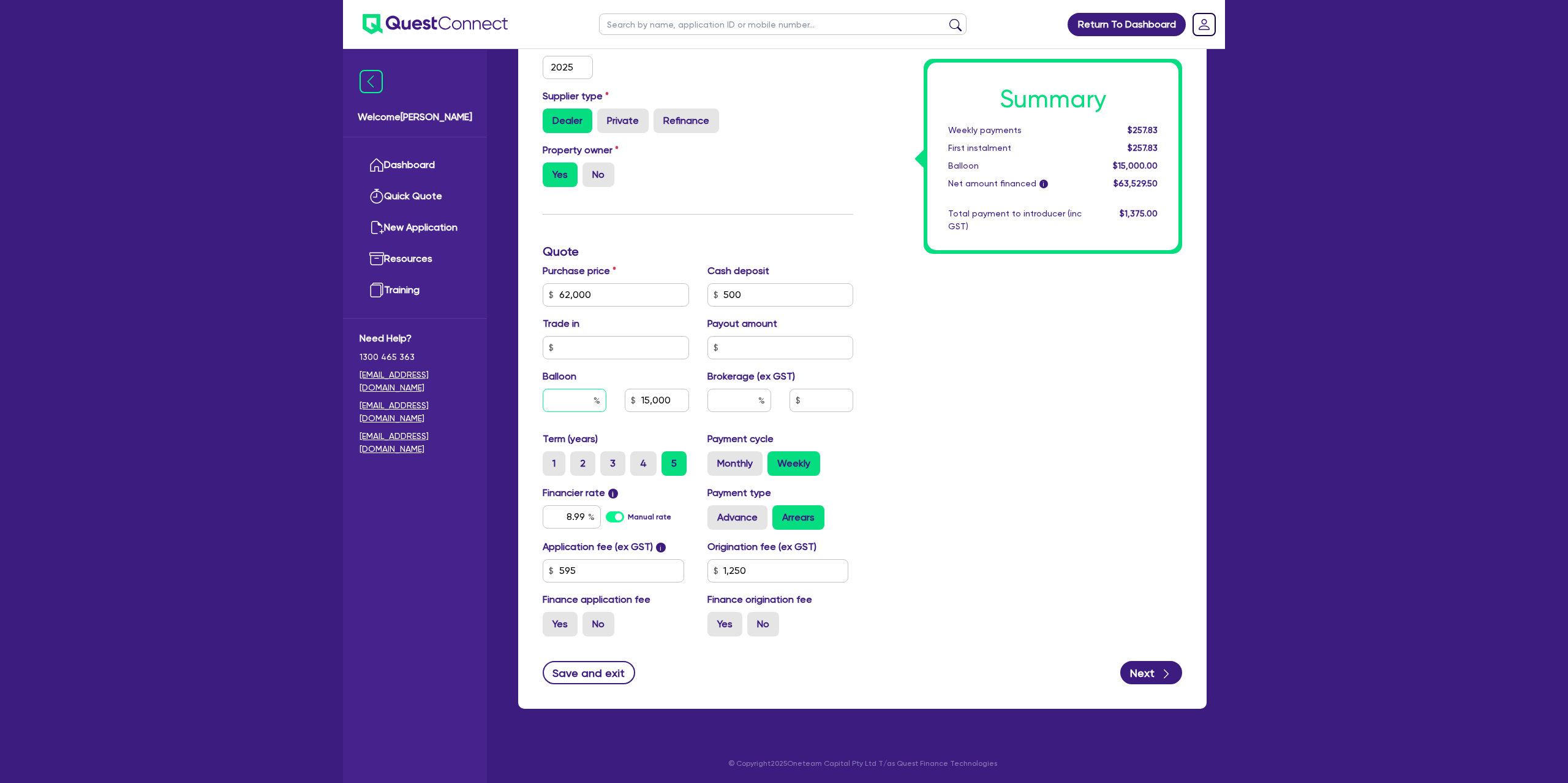
type input "1,250"
type input "62,000"
type input "30"
type input "15,000"
type input "1,250"
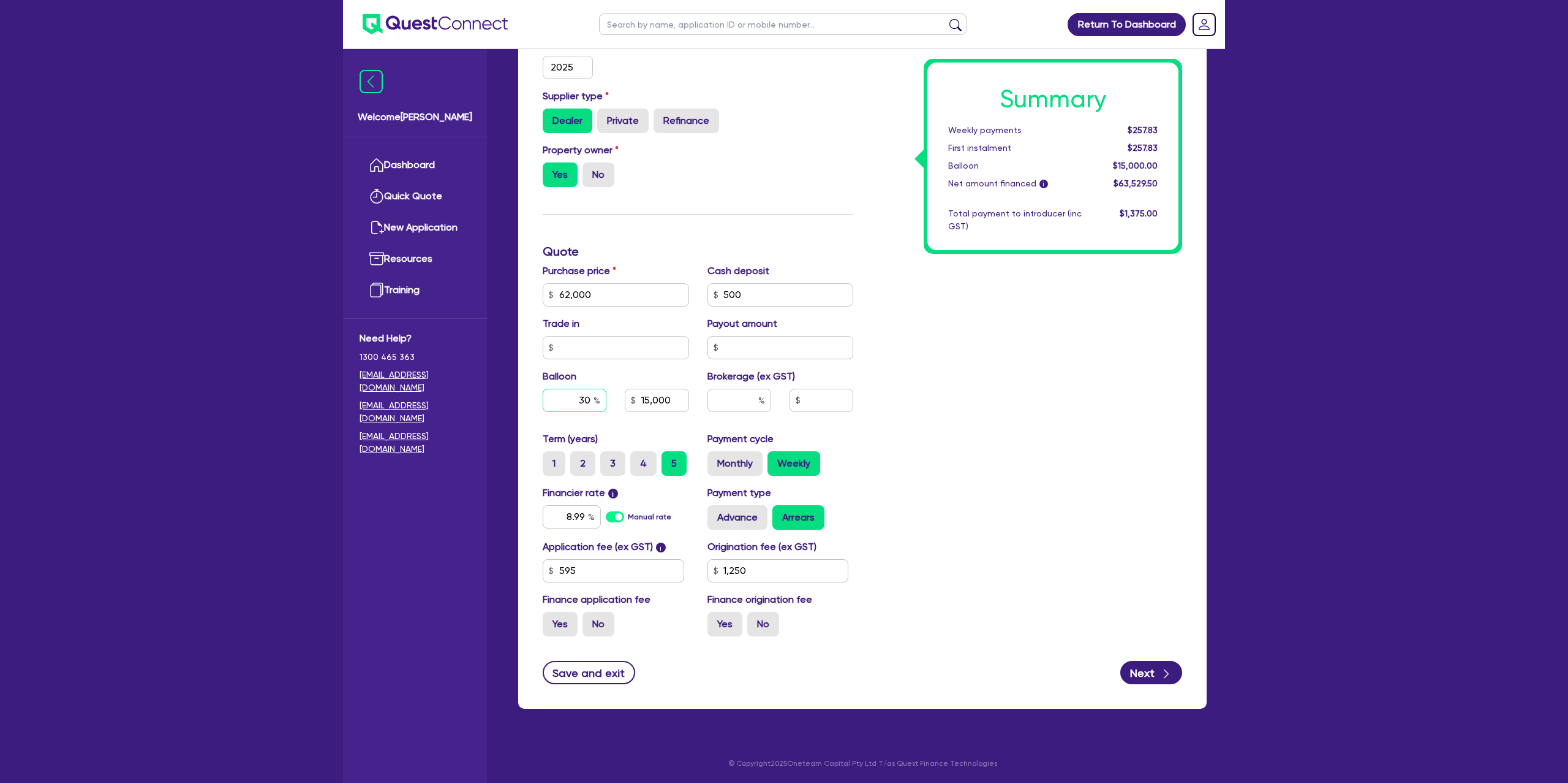
type input "30"
type input "62,000"
type input "15,000"
type input "1,250"
type input "62,000"
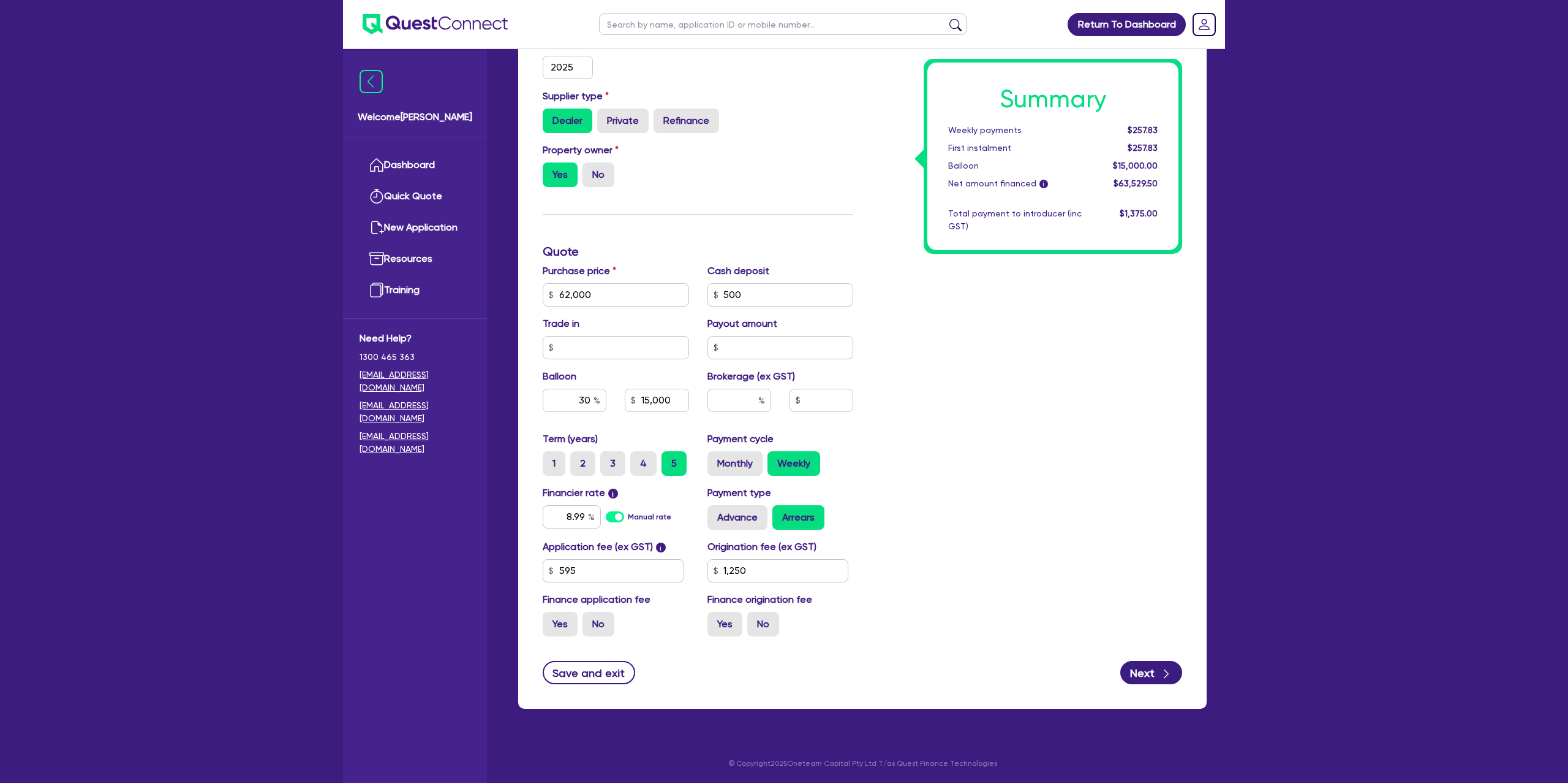
type input "18,600"
type input "1,250"
click at [1030, 287] on div "Summary Weekly payments $257.83 First instalment $257.83 Balloon $15,000.00 Net…" at bounding box center [1027, 251] width 329 height 789
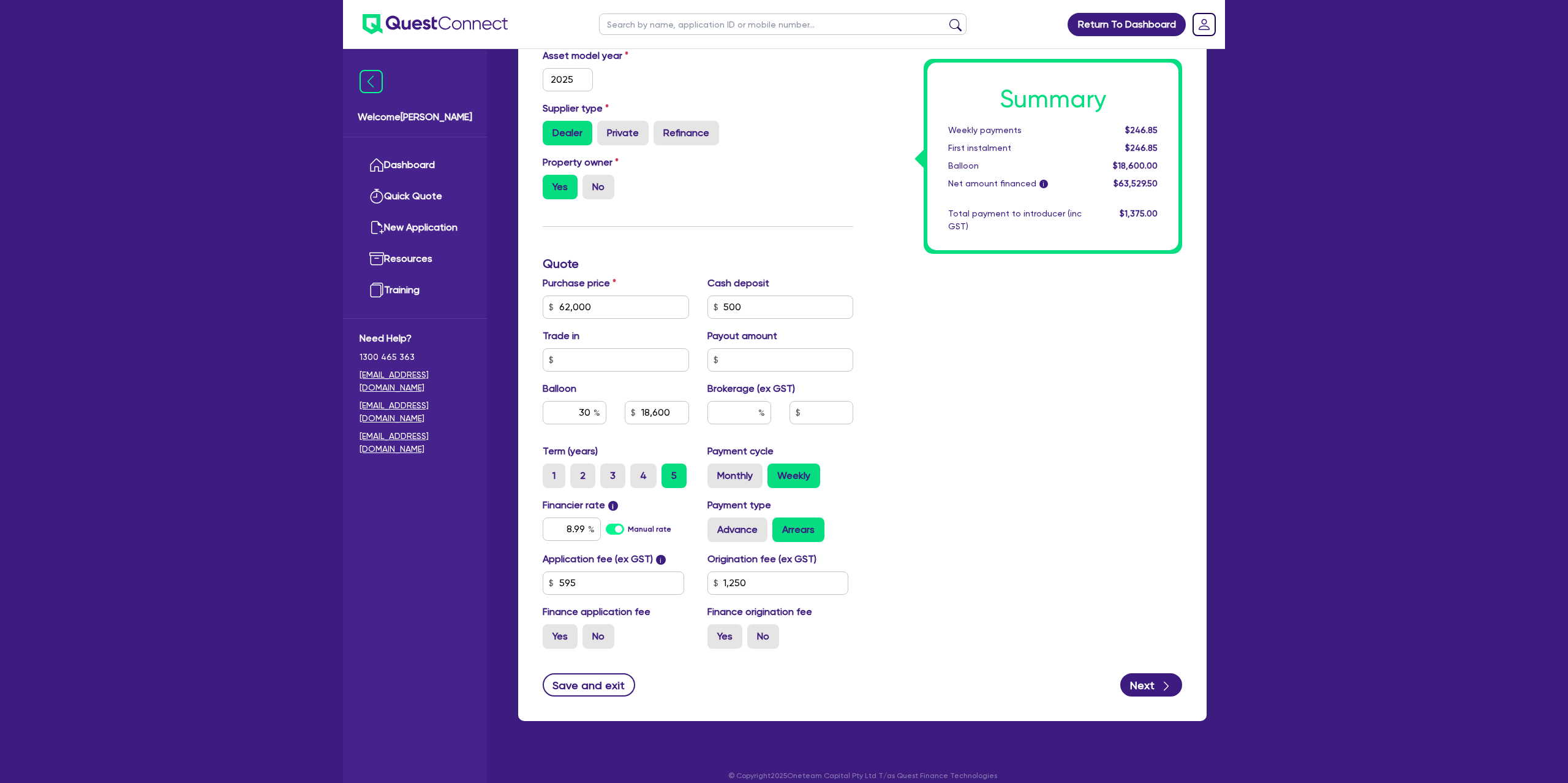
scroll to position [384, 0]
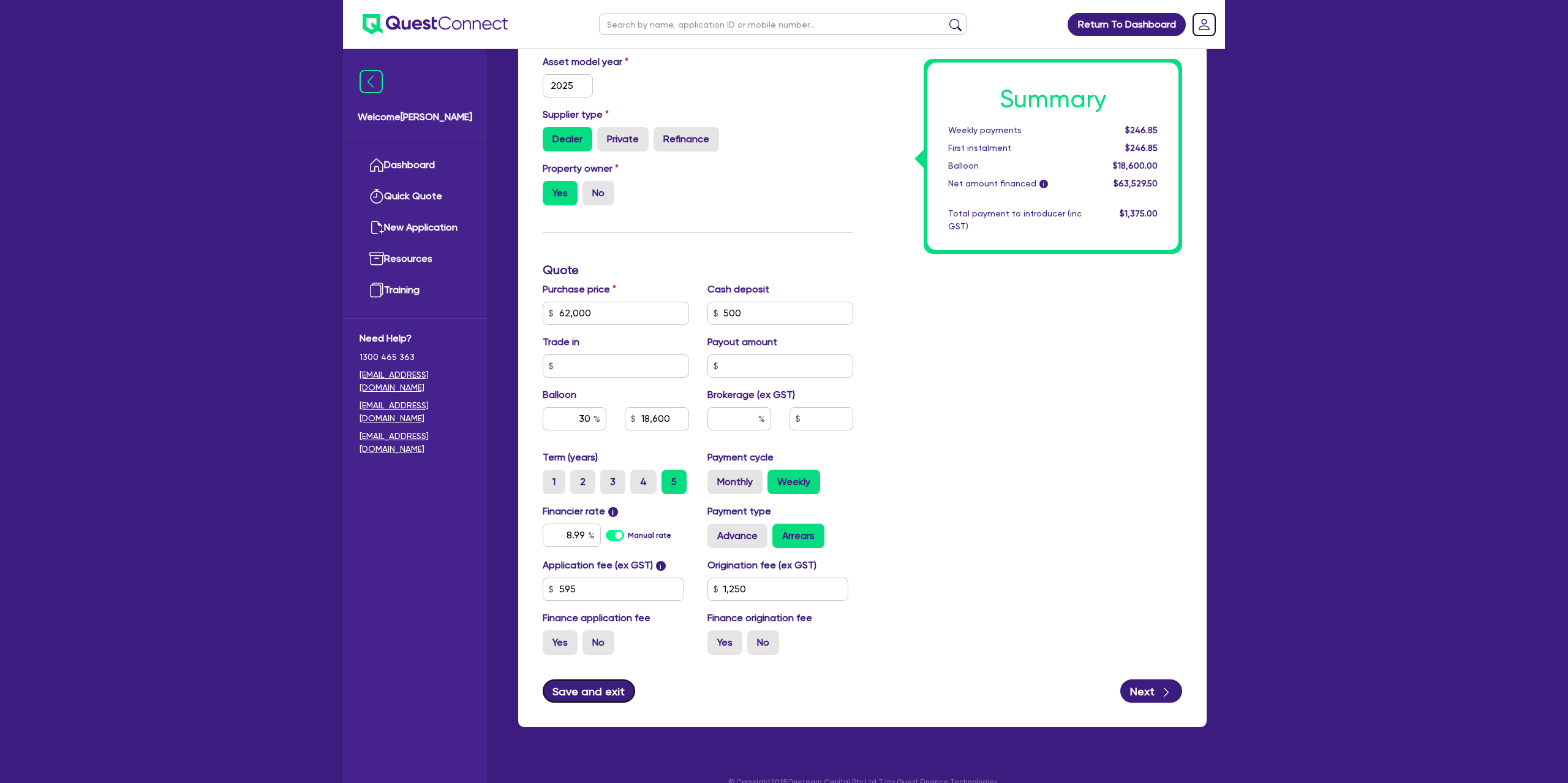
click at [601, 690] on button "Save and exit" at bounding box center [589, 690] width 93 height 23
type input "62,000"
type input "18,600"
type input "1,250"
